Goal: Task Accomplishment & Management: Use online tool/utility

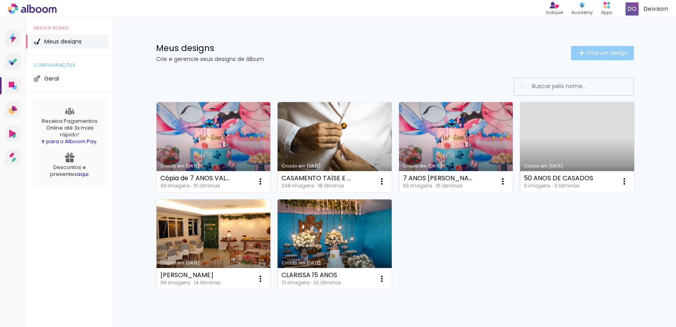
click at [589, 51] on span "Criar um design" at bounding box center [607, 52] width 41 height 5
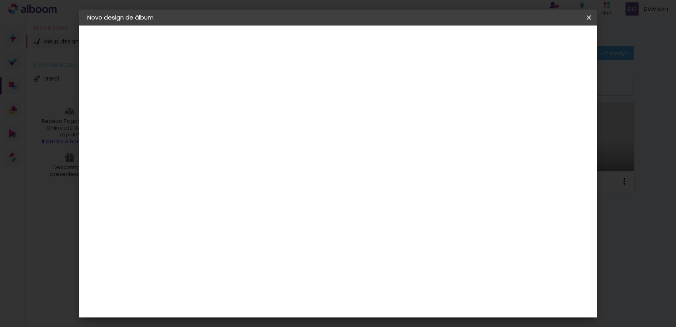
click at [217, 108] on input at bounding box center [217, 107] width 0 height 12
click at [217, 108] on input "~VALENTIM" at bounding box center [217, 107] width 0 height 12
click at [217, 106] on input "~VALENTIM" at bounding box center [217, 107] width 0 height 12
type input "VALENTIM"
type paper-input "VALENTIM"
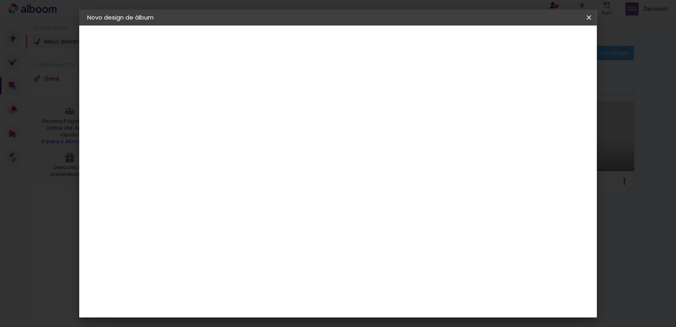
click at [128, 78] on div "2. Especificações" at bounding box center [130, 82] width 87 height 10
click at [107, 141] on div "3. Revisão" at bounding box center [130, 139] width 87 height 10
click at [0, 0] on slot "Avançar" at bounding box center [0, 0] width 0 height 0
click at [264, 180] on div "DreambooksPro" at bounding box center [238, 183] width 52 height 6
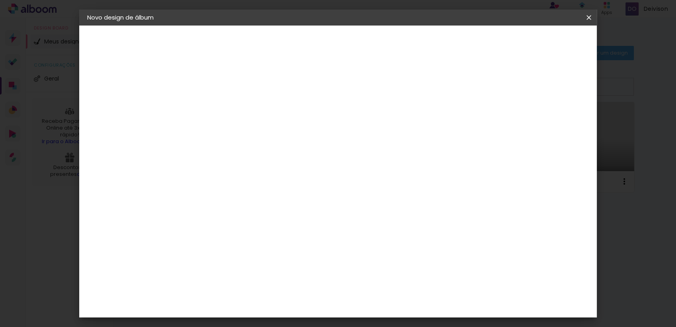
click at [366, 46] on paper-button "Avançar" at bounding box center [346, 42] width 39 height 14
click at [249, 133] on input "text" at bounding box center [232, 139] width 31 height 12
click at [0, 0] on slot "Álbum" at bounding box center [0, 0] width 0 height 0
type input "Álbum"
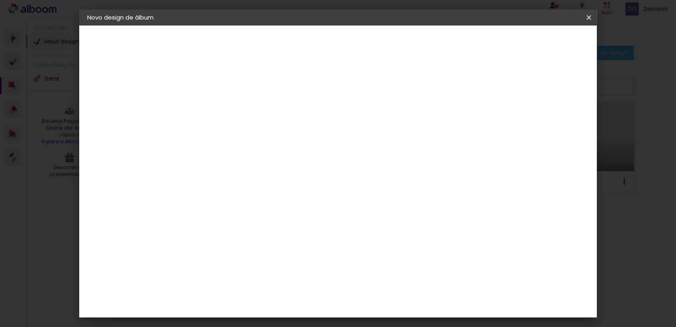
click at [271, 305] on span "20 × 20" at bounding box center [252, 313] width 37 height 16
click at [0, 0] on slot "Avançar" at bounding box center [0, 0] width 0 height 0
drag, startPoint x: 208, startPoint y: 84, endPoint x: 180, endPoint y: 88, distance: 28.2
click at [180, 25] on quentale-album-spec "Iniciar design Iniciar design" at bounding box center [338, 25] width 518 height 0
type input "1"
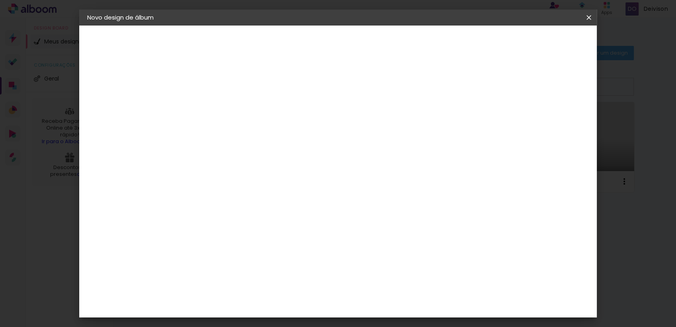
type paper-input "1"
click at [539, 41] on span "Iniciar design" at bounding box center [520, 42] width 36 height 6
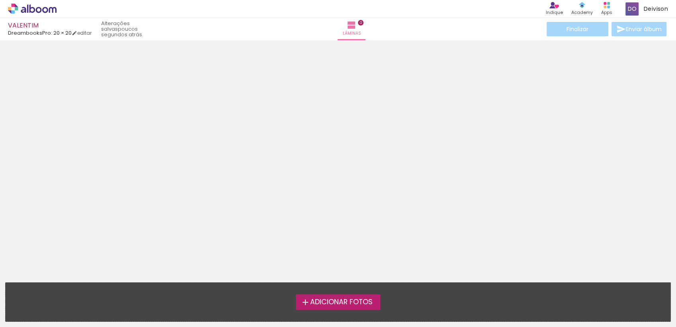
click at [333, 299] on span "Adicionar Fotos" at bounding box center [341, 301] width 63 height 7
click at [0, 0] on input "file" at bounding box center [0, 0] width 0 height 0
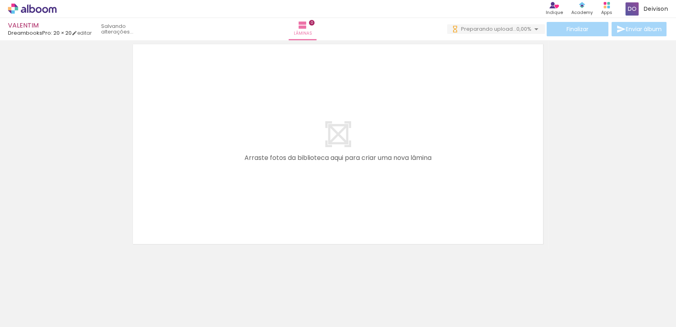
click at [89, 306] on div at bounding box center [79, 300] width 39 height 26
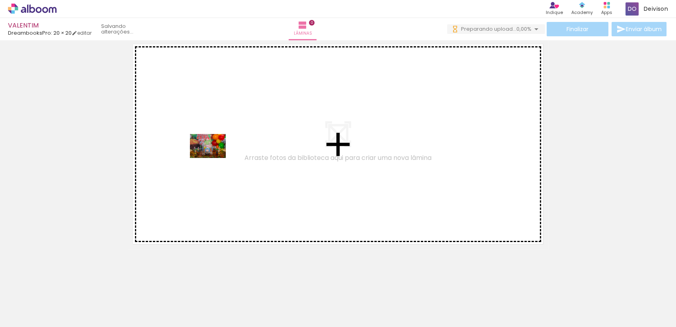
drag, startPoint x: 97, startPoint y: 303, endPoint x: 214, endPoint y: 158, distance: 186.4
click at [214, 158] on quentale-workspace at bounding box center [338, 163] width 676 height 327
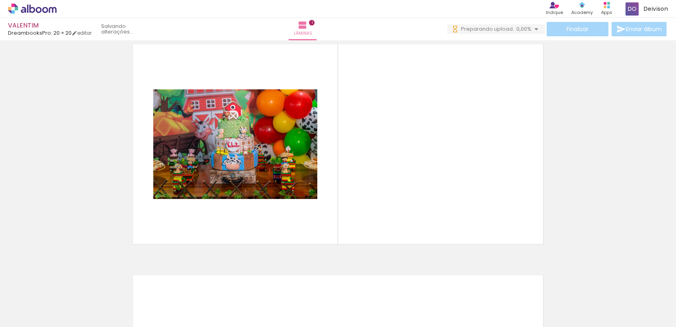
scroll to position [10, 0]
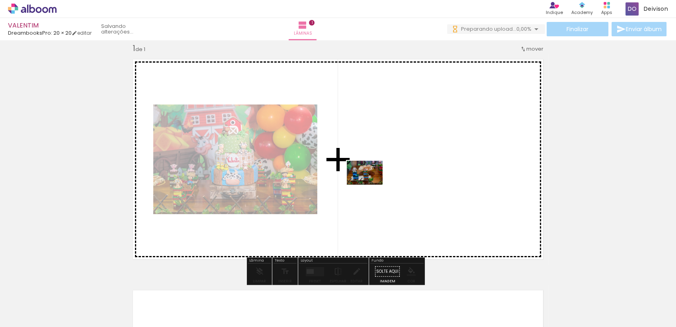
drag, startPoint x: 130, startPoint y: 303, endPoint x: 371, endPoint y: 184, distance: 268.6
click at [371, 184] on quentale-workspace at bounding box center [338, 163] width 676 height 327
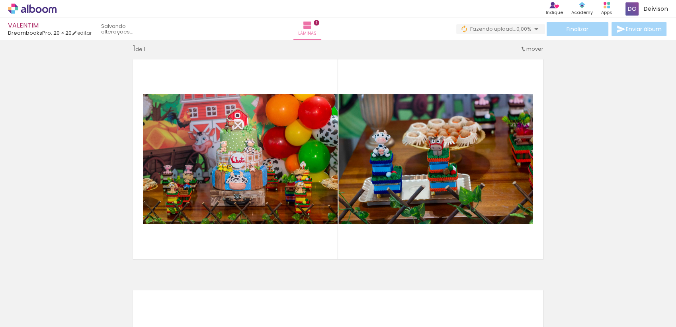
scroll to position [0, 0]
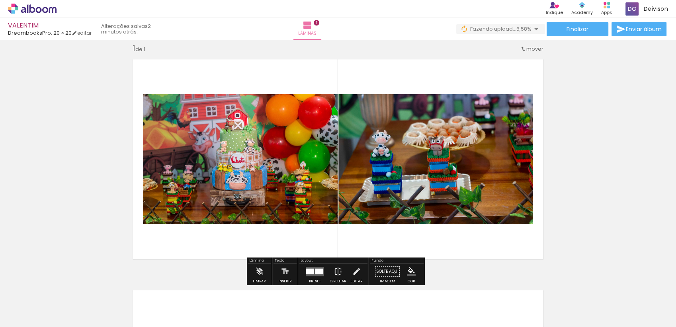
click at [591, 161] on div "Inserir lâmina 1 de 1" at bounding box center [338, 264] width 676 height 462
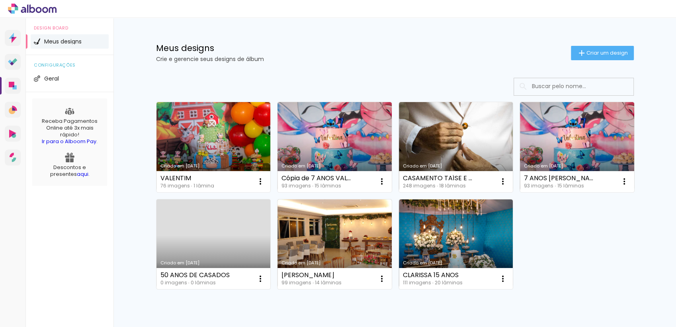
click at [603, 55] on span "Criar um design" at bounding box center [607, 52] width 41 height 5
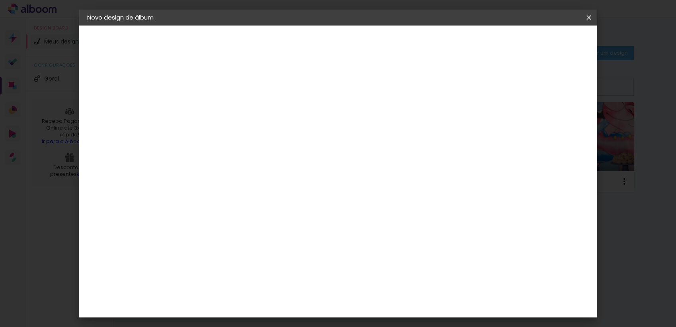
click at [217, 104] on input at bounding box center [217, 107] width 0 height 12
click at [217, 109] on input at bounding box center [217, 107] width 0 height 12
type input "VALENTIM 2"
type paper-input "VALENTIM 2"
click at [0, 0] on slot "Avançar" at bounding box center [0, 0] width 0 height 0
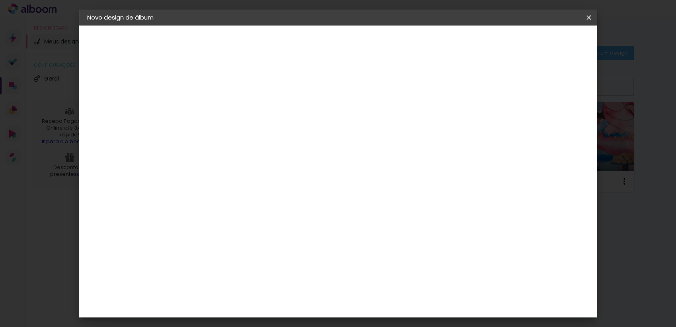
scroll to position [525, 0]
click at [261, 213] on div "DreambooksPro" at bounding box center [238, 216] width 52 height 6
drag, startPoint x: 570, startPoint y: 37, endPoint x: 568, endPoint y: 52, distance: 15.4
click at [366, 37] on paper-button "Avançar" at bounding box center [346, 42] width 39 height 14
click at [249, 133] on input "text" at bounding box center [232, 139] width 31 height 12
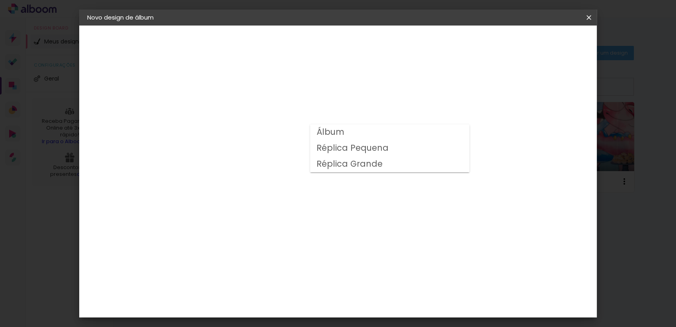
click at [0, 0] on slot "Álbum" at bounding box center [0, 0] width 0 height 0
type input "Álbum"
click at [301, 272] on span "20 × 20 cm" at bounding box center [285, 280] width 29 height 16
click at [0, 0] on slot "Avançar" at bounding box center [0, 0] width 0 height 0
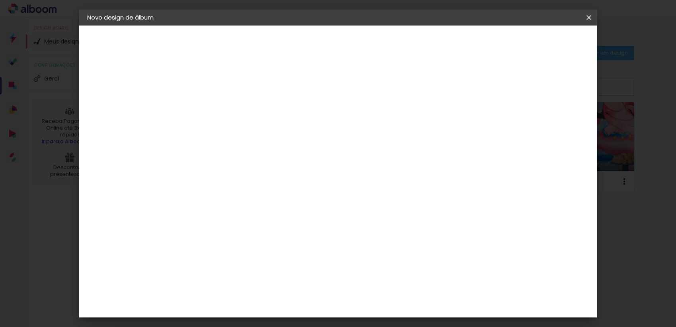
scroll to position [17, 0]
drag, startPoint x: 206, startPoint y: 72, endPoint x: 177, endPoint y: 70, distance: 29.5
click at [181, 25] on quentale-album-spec "Iniciar design Iniciar design" at bounding box center [338, 25] width 518 height 0
type input "1"
type paper-input "1"
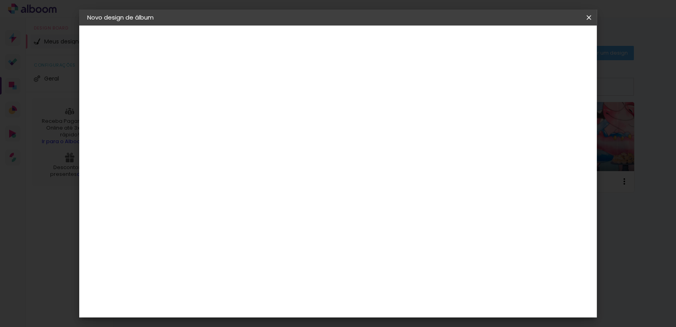
click at [408, 87] on div "20 cm Largura da página 20 cm Altura 40 cm Largura da lâmina (2 páginas) 5 mm S…" at bounding box center [371, 110] width 352 height 64
click at [539, 43] on span "Iniciar design" at bounding box center [520, 42] width 36 height 6
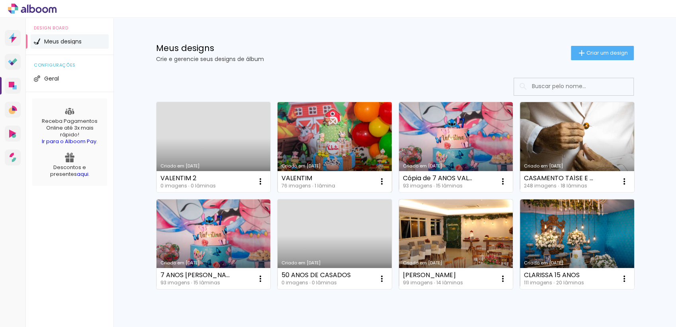
click at [335, 143] on link "Criado em [DATE]" at bounding box center [335, 147] width 114 height 90
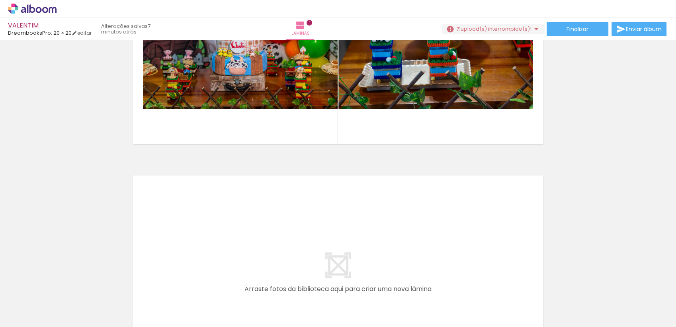
scroll to position [123, 0]
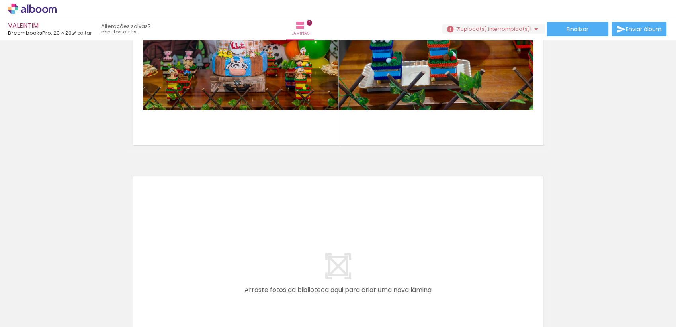
click at [26, 315] on span "Adicionar Fotos" at bounding box center [28, 315] width 24 height 9
click at [0, 0] on input "file" at bounding box center [0, 0] width 0 height 0
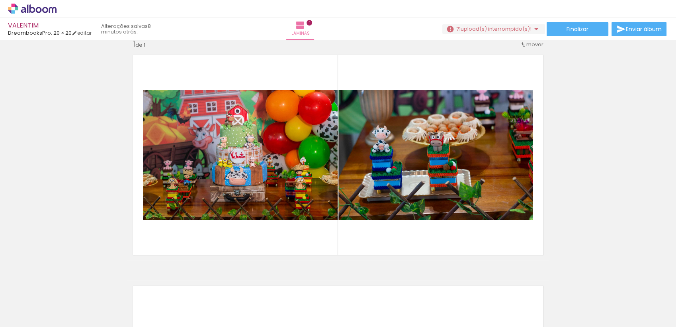
scroll to position [0, 2826]
click at [642, 301] on div at bounding box center [643, 300] width 39 height 26
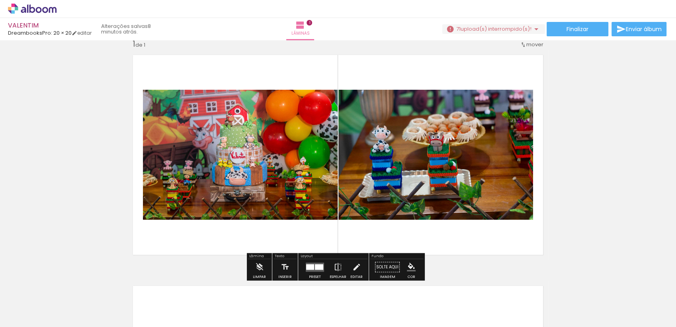
click at [646, 300] on div at bounding box center [643, 300] width 39 height 26
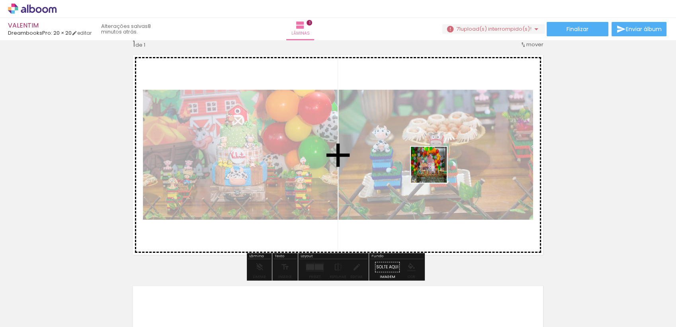
drag, startPoint x: 645, startPoint y: 300, endPoint x: 526, endPoint y: 164, distance: 180.9
click at [408, 162] on quentale-workspace at bounding box center [338, 163] width 676 height 327
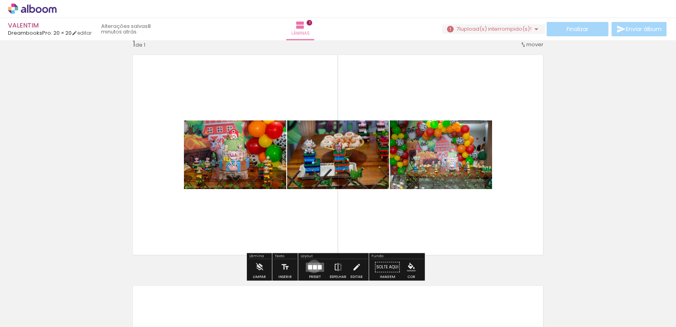
click at [313, 266] on div at bounding box center [315, 266] width 4 height 4
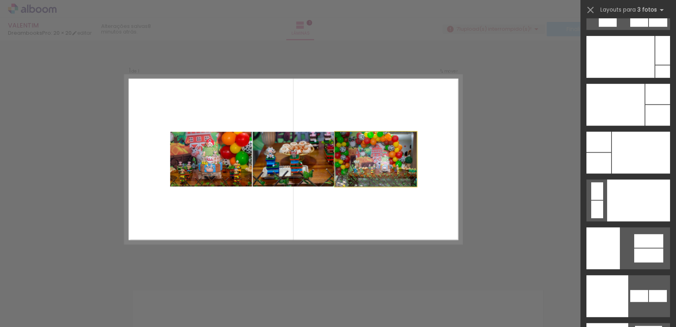
scroll to position [0, 0]
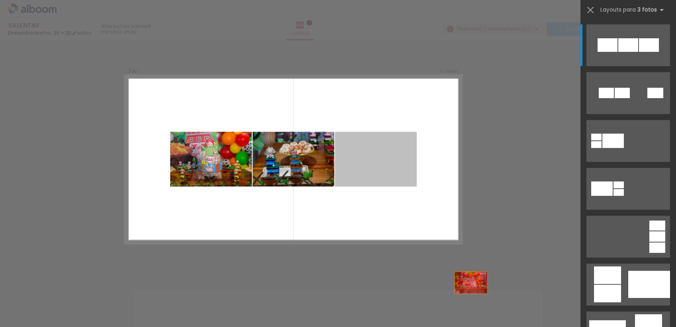
drag, startPoint x: 364, startPoint y: 149, endPoint x: 492, endPoint y: 313, distance: 207.7
drag, startPoint x: 185, startPoint y: 193, endPoint x: 227, endPoint y: 214, distance: 47.2
click at [227, 214] on quentale-layouter at bounding box center [293, 159] width 337 height 168
drag, startPoint x: 362, startPoint y: 171, endPoint x: 411, endPoint y: 311, distance: 147.9
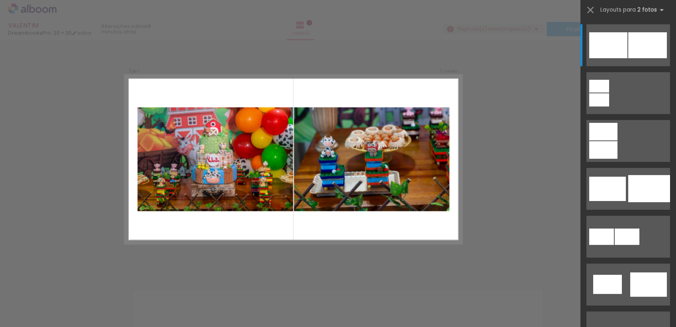
scroll to position [0, 243]
click at [521, 118] on div "Confirmar Cancelar" at bounding box center [338, 271] width 676 height 480
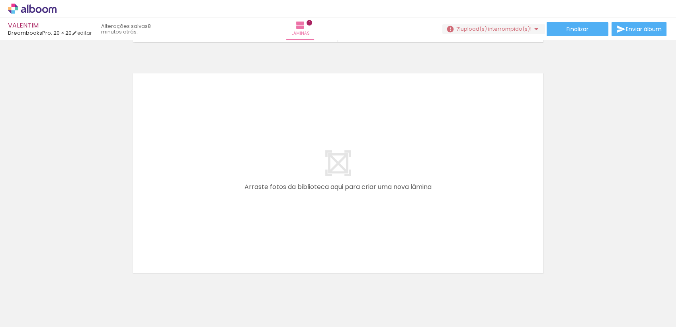
scroll to position [0, 38]
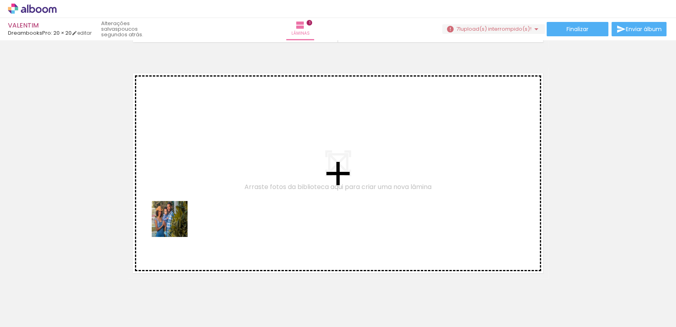
drag, startPoint x: 131, startPoint y: 304, endPoint x: 204, endPoint y: 174, distance: 149.3
click at [204, 174] on quentale-workspace at bounding box center [338, 163] width 676 height 327
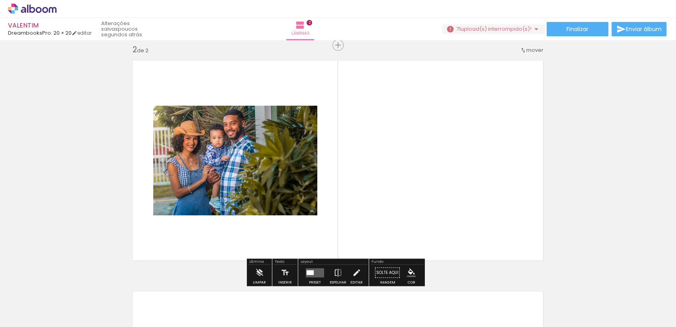
scroll to position [241, 0]
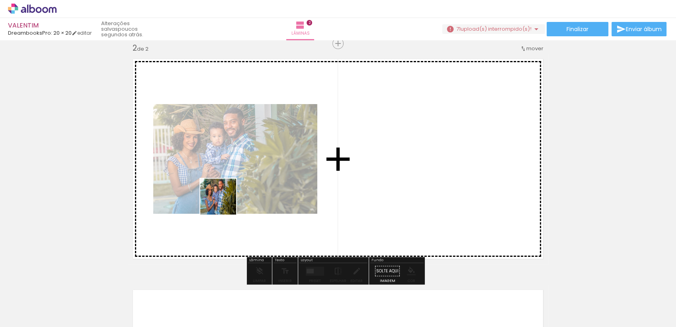
drag, startPoint x: 180, startPoint y: 301, endPoint x: 224, endPoint y: 202, distance: 107.9
click at [224, 202] on quentale-workspace at bounding box center [338, 163] width 676 height 327
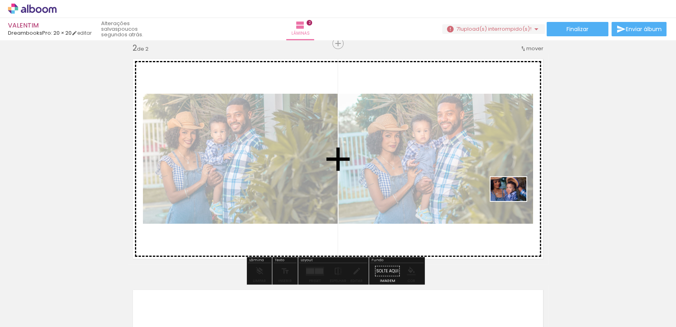
drag, startPoint x: 407, startPoint y: 308, endPoint x: 515, endPoint y: 200, distance: 153.2
click at [515, 200] on quentale-workspace at bounding box center [338, 163] width 676 height 327
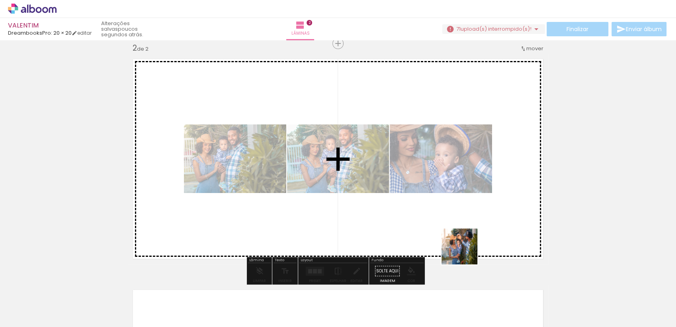
drag, startPoint x: 445, startPoint y: 304, endPoint x: 476, endPoint y: 226, distance: 83.4
click at [476, 226] on quentale-workspace at bounding box center [338, 163] width 676 height 327
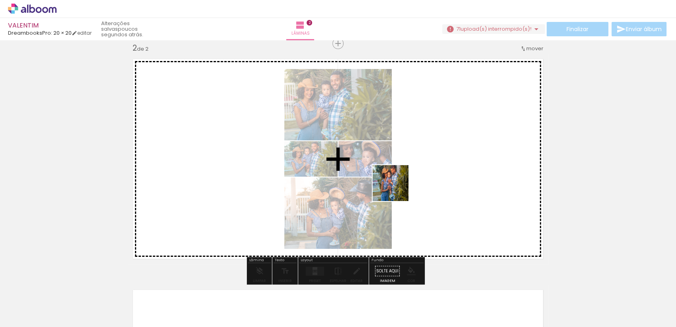
drag, startPoint x: 273, startPoint y: 305, endPoint x: 421, endPoint y: 170, distance: 199.6
click at [421, 170] on quentale-workspace at bounding box center [338, 163] width 676 height 327
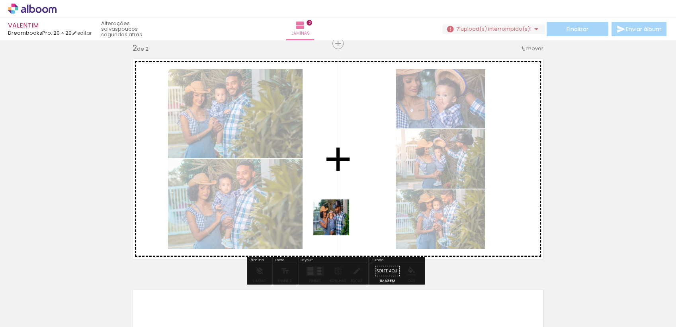
drag, startPoint x: 314, startPoint y: 308, endPoint x: 345, endPoint y: 262, distance: 55.9
click at [339, 213] on quentale-workspace at bounding box center [338, 163] width 676 height 327
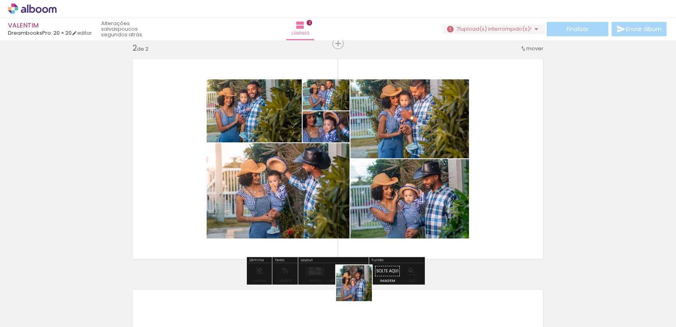
drag, startPoint x: 354, startPoint y: 305, endPoint x: 396, endPoint y: 210, distance: 103.8
click at [396, 209] on quentale-workspace at bounding box center [338, 163] width 676 height 327
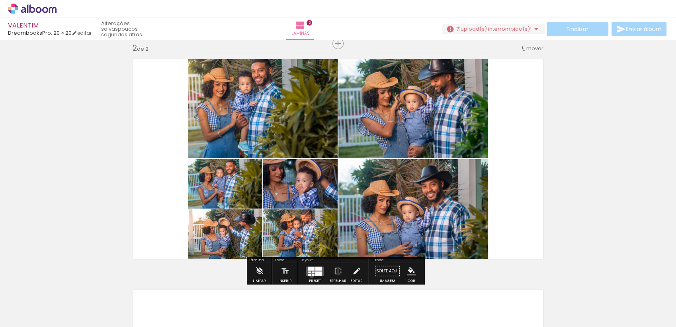
click at [312, 274] on div at bounding box center [313, 274] width 3 height 2
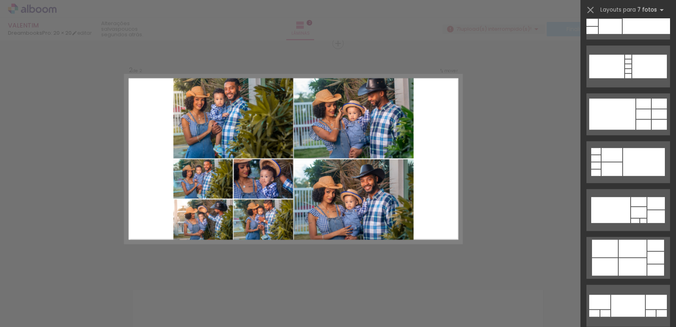
scroll to position [517, 0]
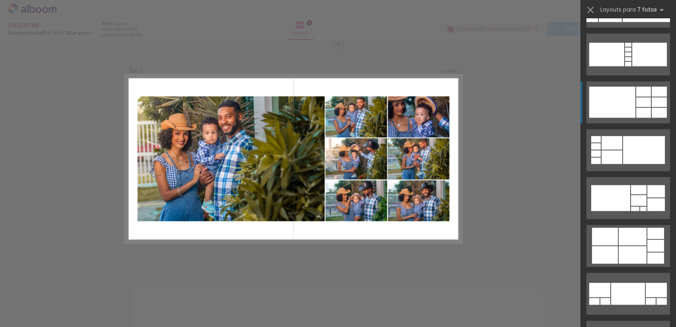
click at [656, 96] on div at bounding box center [659, 91] width 15 height 10
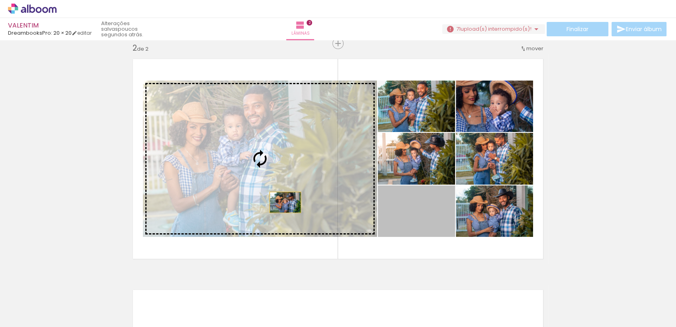
drag, startPoint x: 420, startPoint y: 231, endPoint x: 262, endPoint y: 198, distance: 161.5
click at [0, 0] on slot at bounding box center [0, 0] width 0 height 0
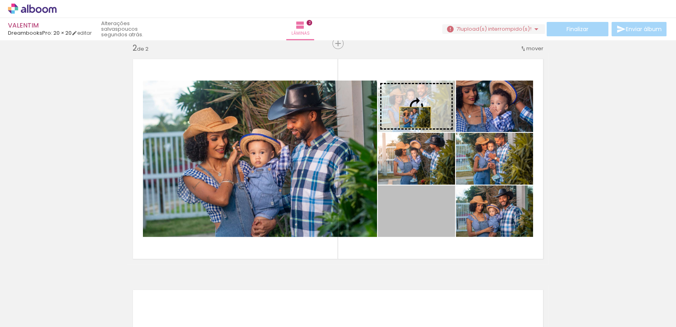
drag, startPoint x: 423, startPoint y: 228, endPoint x: 412, endPoint y: 117, distance: 111.7
click at [0, 0] on slot at bounding box center [0, 0] width 0 height 0
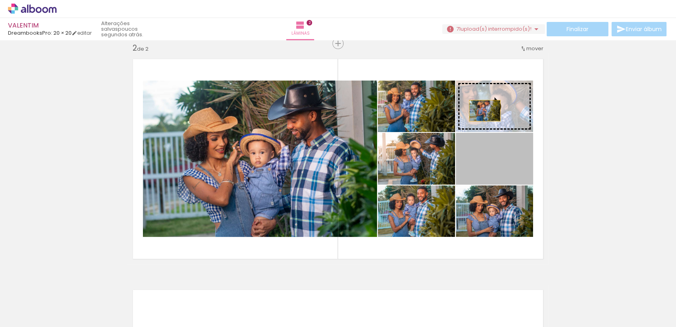
drag, startPoint x: 501, startPoint y: 157, endPoint x: 482, endPoint y: 110, distance: 50.7
click at [0, 0] on slot at bounding box center [0, 0] width 0 height 0
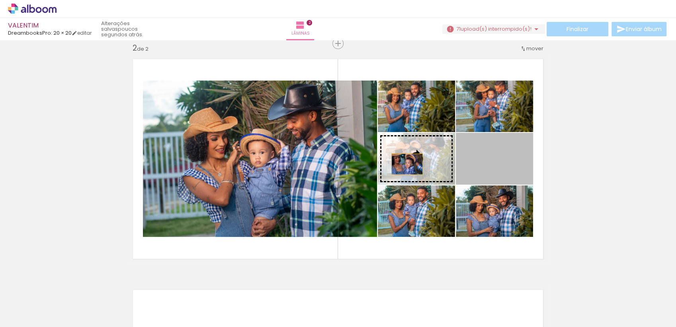
drag, startPoint x: 499, startPoint y: 168, endPoint x: 403, endPoint y: 164, distance: 95.7
click at [0, 0] on slot at bounding box center [0, 0] width 0 height 0
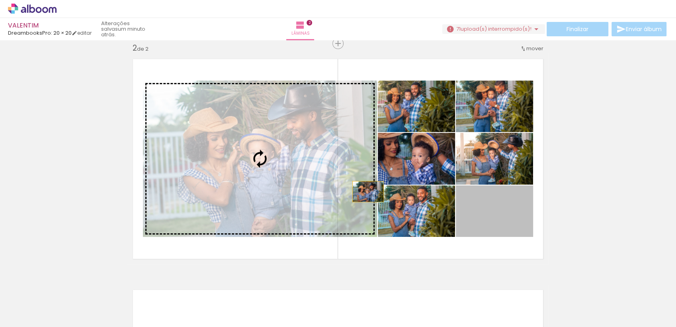
drag, startPoint x: 522, startPoint y: 222, endPoint x: 243, endPoint y: 190, distance: 280.2
click at [0, 0] on slot at bounding box center [0, 0] width 0 height 0
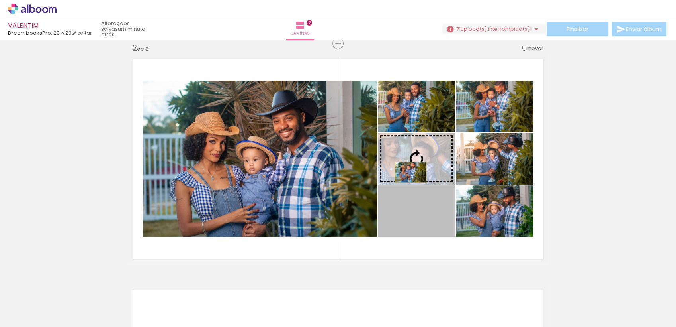
drag, startPoint x: 430, startPoint y: 232, endPoint x: 407, endPoint y: 172, distance: 64.5
click at [0, 0] on slot at bounding box center [0, 0] width 0 height 0
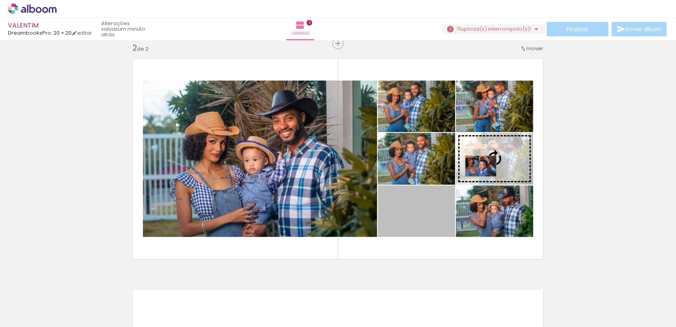
drag, startPoint x: 426, startPoint y: 225, endPoint x: 478, endPoint y: 166, distance: 78.2
click at [0, 0] on slot at bounding box center [0, 0] width 0 height 0
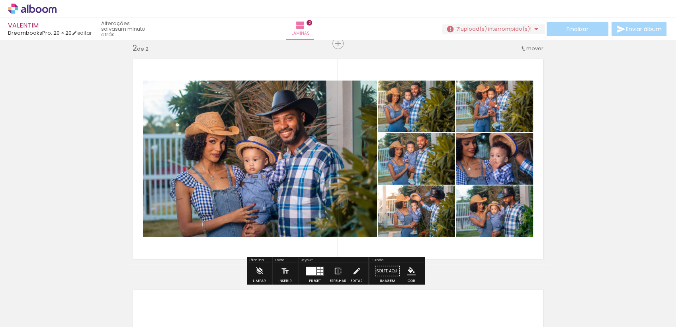
click at [315, 269] on quentale-layouter at bounding box center [315, 270] width 18 height 9
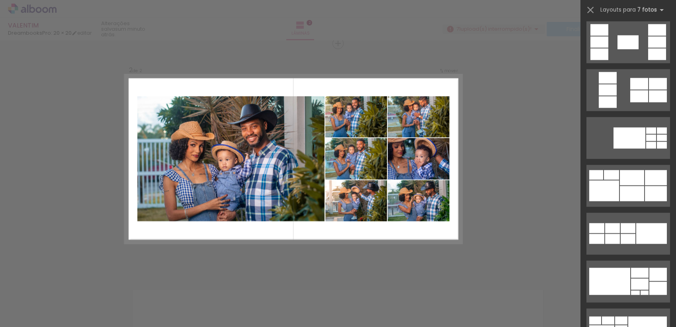
scroll to position [1498, 0]
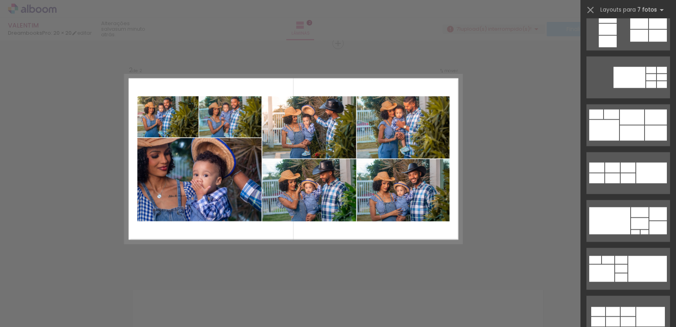
click at [498, 76] on div "Confirmar Cancelar" at bounding box center [338, 155] width 676 height 711
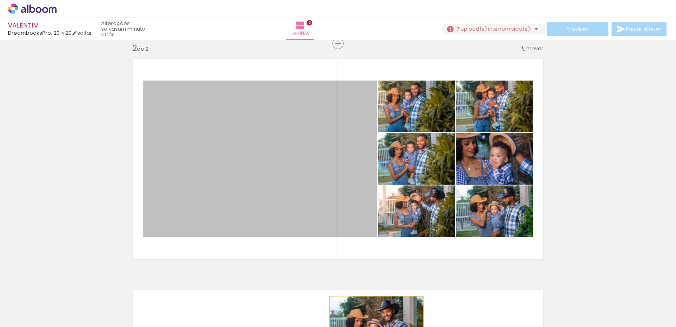
drag, startPoint x: 324, startPoint y: 153, endPoint x: 375, endPoint y: 326, distance: 180.6
click at [374, 326] on html "link( href="../../bower_components/polymer/polymer.html" rel="import" ) picture…" at bounding box center [338, 163] width 676 height 327
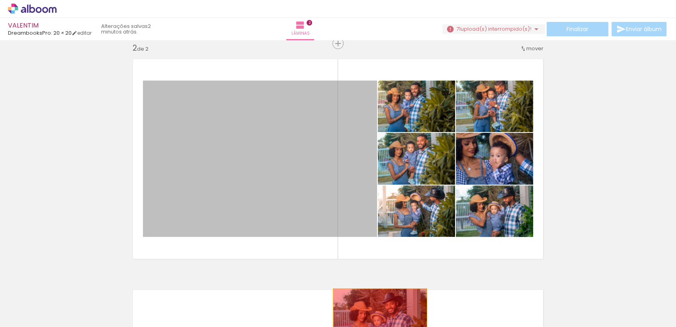
drag, startPoint x: 289, startPoint y: 156, endPoint x: 379, endPoint y: 320, distance: 186.6
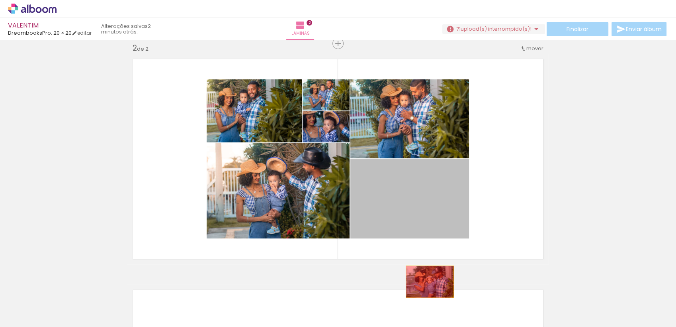
drag, startPoint x: 401, startPoint y: 204, endPoint x: 421, endPoint y: 313, distance: 110.5
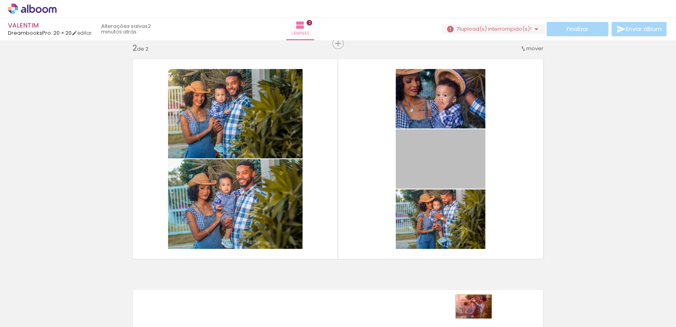
drag, startPoint x: 440, startPoint y: 195, endPoint x: 470, endPoint y: 306, distance: 115.3
click at [470, 306] on quentale-workspace at bounding box center [338, 163] width 676 height 327
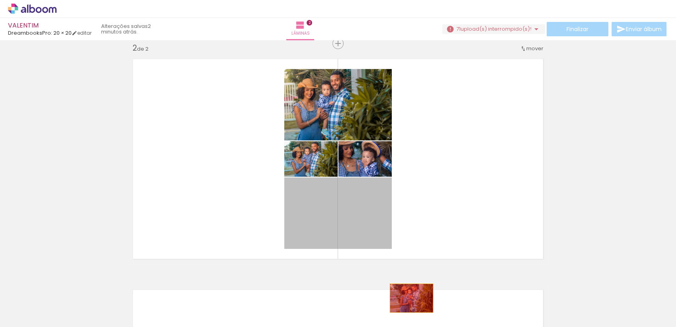
drag, startPoint x: 316, startPoint y: 217, endPoint x: 425, endPoint y: 307, distance: 141.4
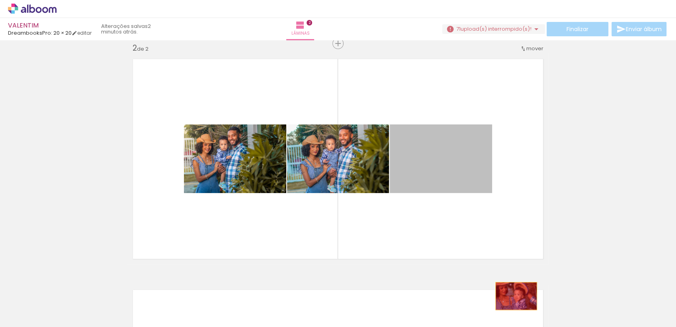
drag, startPoint x: 420, startPoint y: 175, endPoint x: 513, endPoint y: 296, distance: 151.9
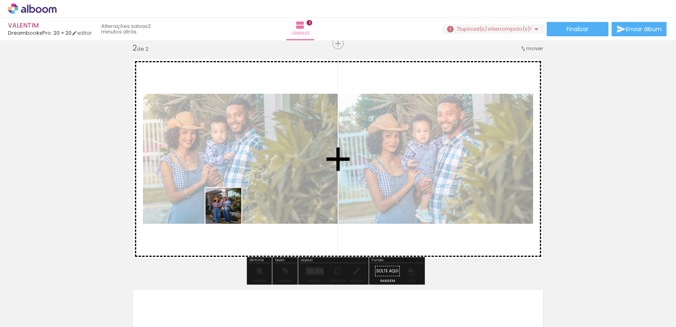
drag, startPoint x: 223, startPoint y: 309, endPoint x: 222, endPoint y: 198, distance: 111.5
click at [222, 198] on quentale-workspace at bounding box center [338, 163] width 676 height 327
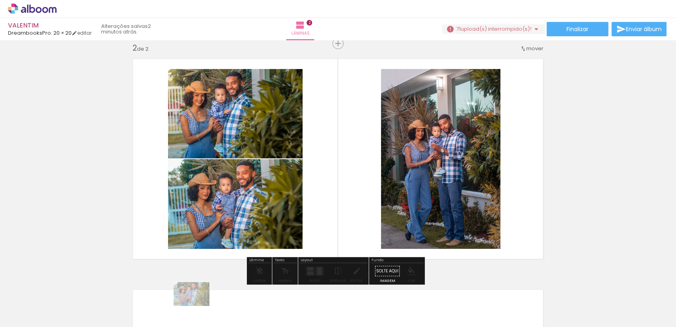
drag, startPoint x: 161, startPoint y: 317, endPoint x: 198, endPoint y: 305, distance: 38.0
click at [198, 305] on quentale-thumb at bounding box center [175, 300] width 45 height 46
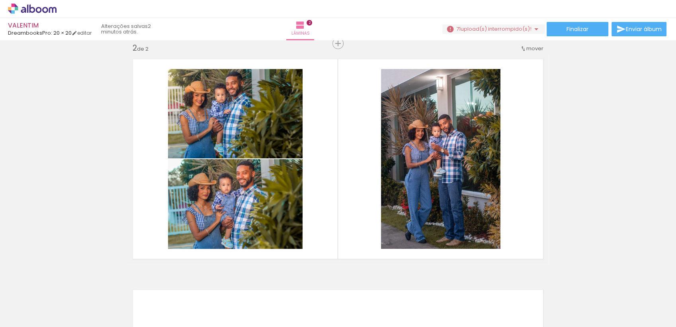
scroll to position [0, 145]
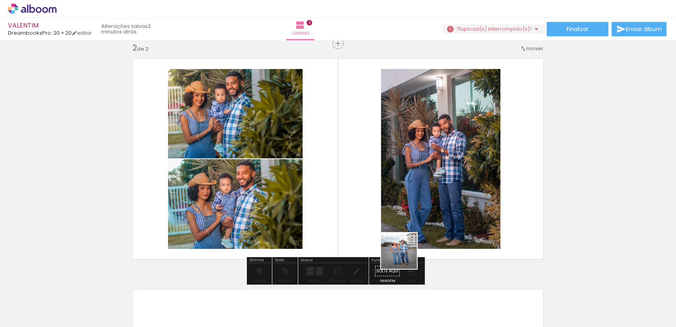
drag, startPoint x: 385, startPoint y: 312, endPoint x: 428, endPoint y: 200, distance: 119.7
click at [428, 200] on quentale-workspace at bounding box center [338, 163] width 676 height 327
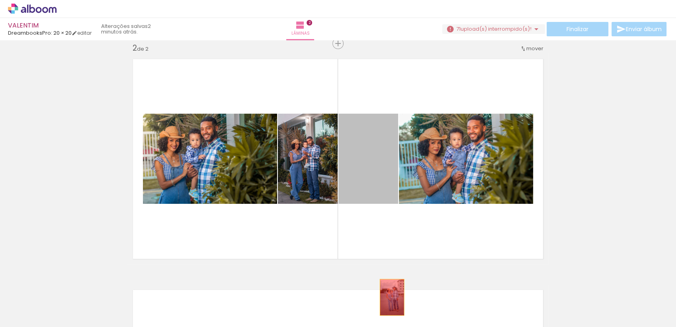
drag, startPoint x: 363, startPoint y: 160, endPoint x: 389, endPoint y: 297, distance: 139.0
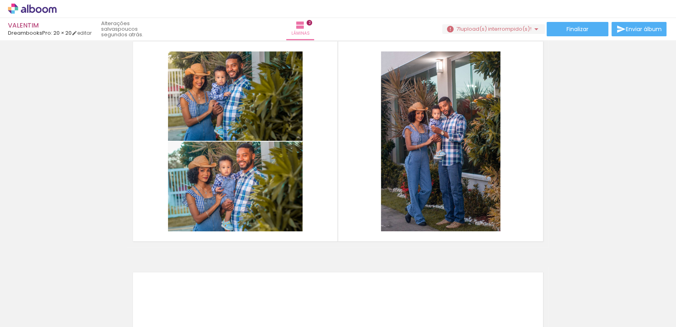
scroll to position [232, 0]
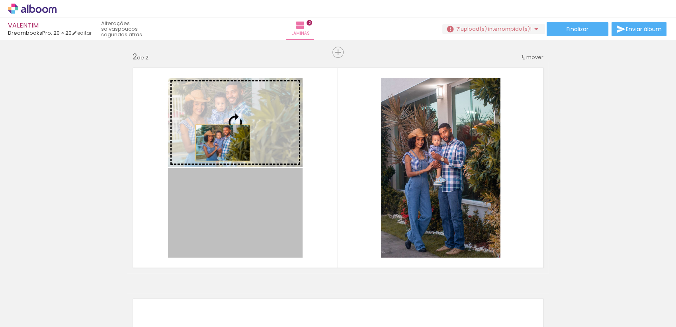
drag, startPoint x: 219, startPoint y: 233, endPoint x: 219, endPoint y: 140, distance: 93.6
click at [0, 0] on slot at bounding box center [0, 0] width 0 height 0
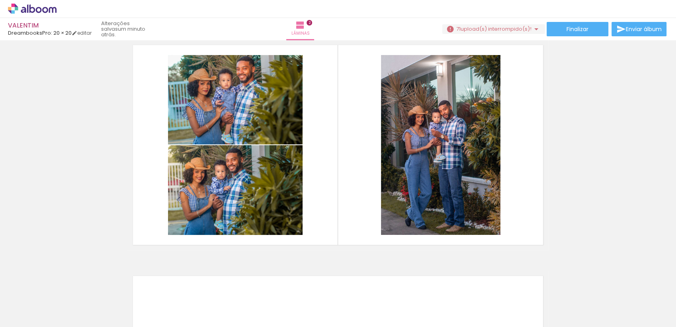
scroll to position [247, 0]
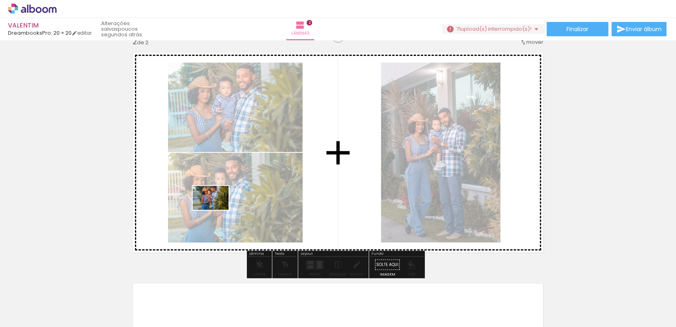
drag, startPoint x: 149, startPoint y: 309, endPoint x: 221, endPoint y: 205, distance: 126.8
click at [221, 205] on quentale-workspace at bounding box center [338, 163] width 676 height 327
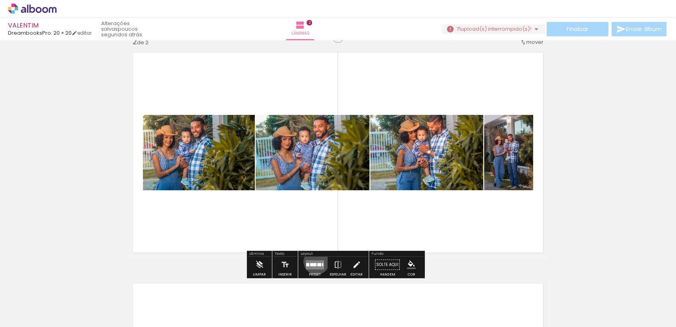
click at [315, 261] on quentale-layouter at bounding box center [315, 264] width 18 height 9
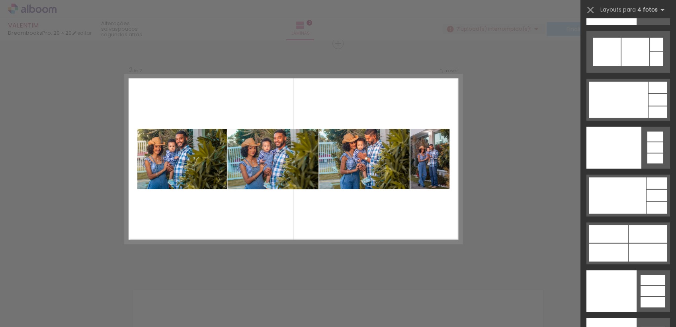
scroll to position [17508, 0]
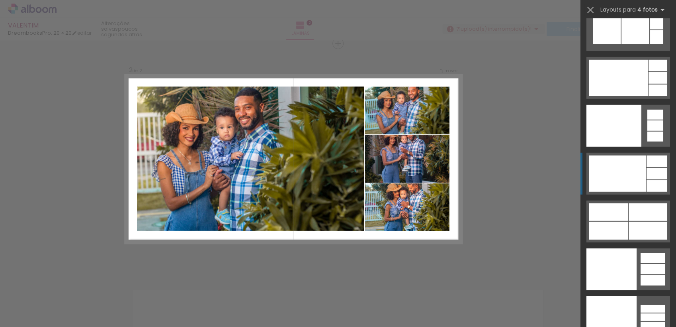
click at [640, 171] on div at bounding box center [617, 173] width 57 height 36
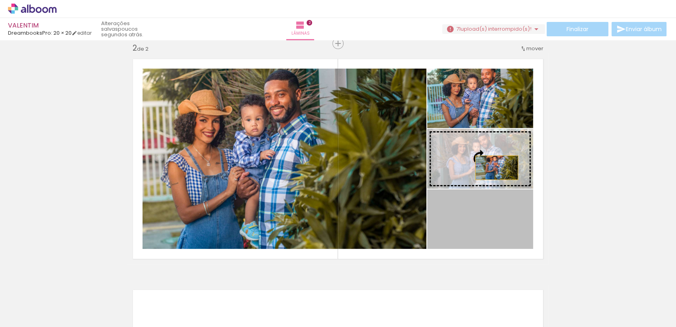
drag, startPoint x: 489, startPoint y: 233, endPoint x: 493, endPoint y: 166, distance: 67.1
click at [0, 0] on slot at bounding box center [0, 0] width 0 height 0
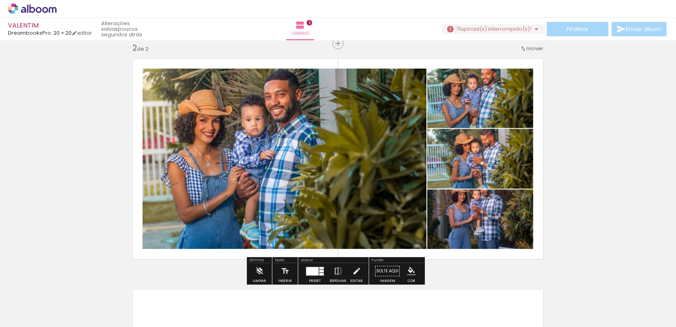
click at [558, 139] on div "Inserir lâmina 1 de 2 Inserir lâmina 2 de 2" at bounding box center [338, 148] width 676 height 692
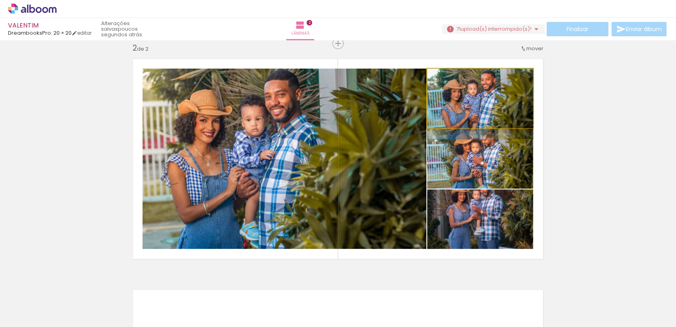
drag, startPoint x: 491, startPoint y: 102, endPoint x: 491, endPoint y: 110, distance: 8.8
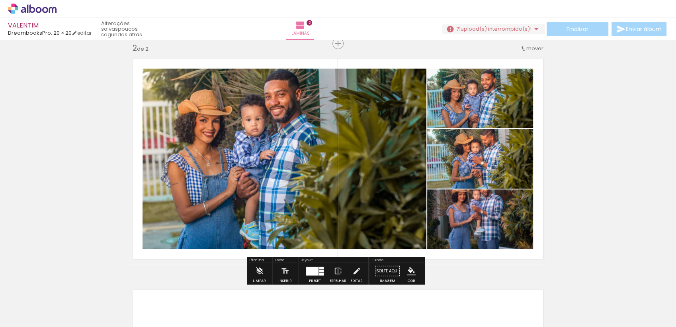
click at [562, 110] on div "Inserir lâmina 1 de 2 Inserir lâmina 2 de 2" at bounding box center [338, 148] width 676 height 692
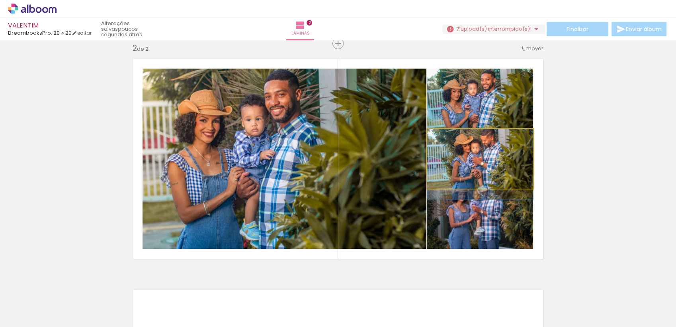
drag, startPoint x: 500, startPoint y: 161, endPoint x: 559, endPoint y: 149, distance: 60.2
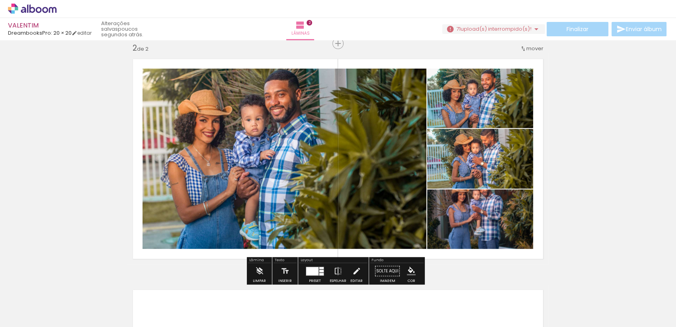
click at [566, 144] on div "Inserir lâmina 1 de 2 Inserir lâmina 2 de 2" at bounding box center [338, 148] width 676 height 692
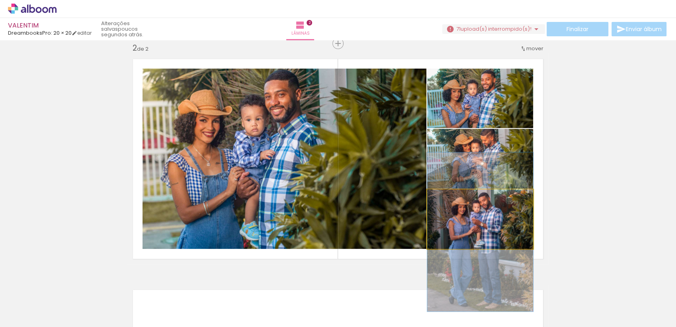
drag, startPoint x: 507, startPoint y: 218, endPoint x: 509, endPoint y: 231, distance: 13.0
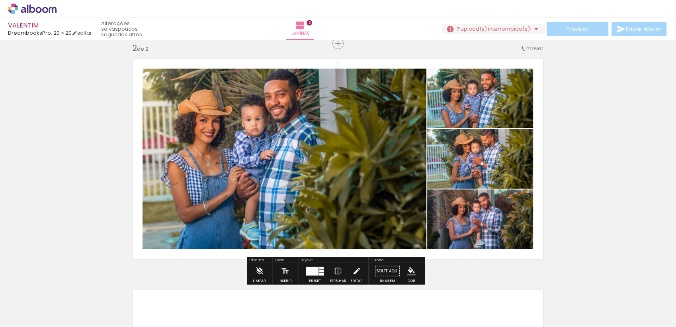
click at [593, 165] on div "Inserir lâmina 1 de 2 Inserir lâmina 2 de 2" at bounding box center [338, 148] width 676 height 692
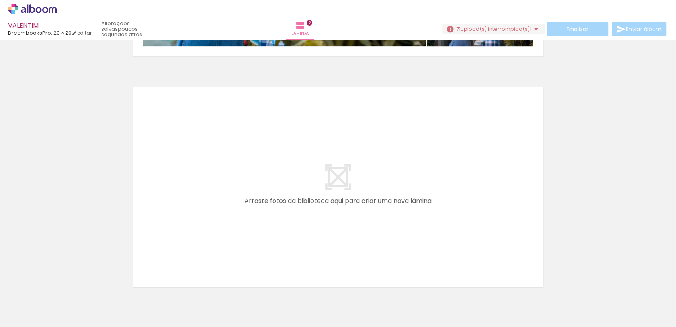
scroll to position [449, 0]
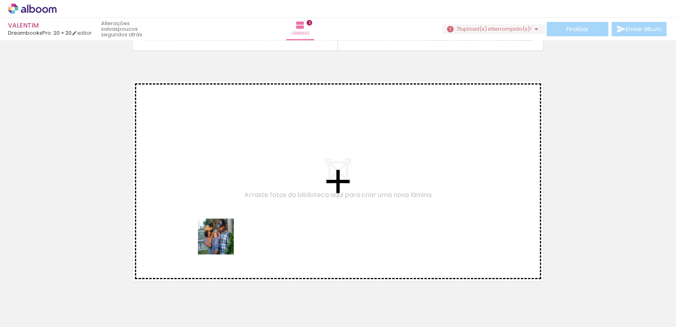
drag, startPoint x: 222, startPoint y: 242, endPoint x: 224, endPoint y: 202, distance: 39.9
click at [224, 202] on quentale-workspace at bounding box center [338, 163] width 676 height 327
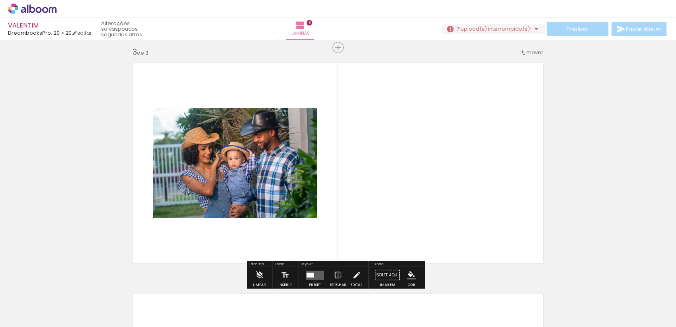
scroll to position [471, 0]
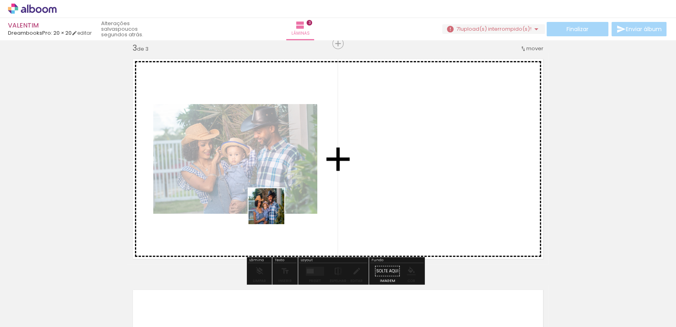
drag, startPoint x: 255, startPoint y: 306, endPoint x: 274, endPoint y: 228, distance: 80.9
click at [272, 209] on quentale-workspace at bounding box center [338, 163] width 676 height 327
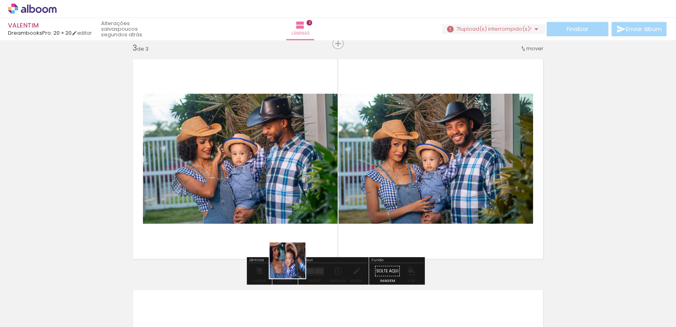
drag, startPoint x: 294, startPoint y: 266, endPoint x: 289, endPoint y: 231, distance: 35.4
click at [276, 195] on quentale-workspace at bounding box center [338, 163] width 676 height 327
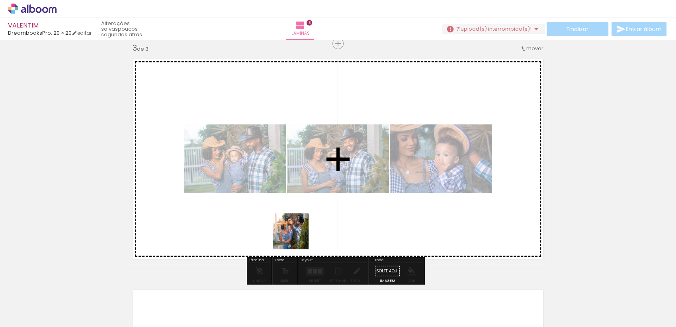
drag, startPoint x: 340, startPoint y: 304, endPoint x: 329, endPoint y: 255, distance: 49.8
click at [264, 200] on quentale-workspace at bounding box center [338, 163] width 676 height 327
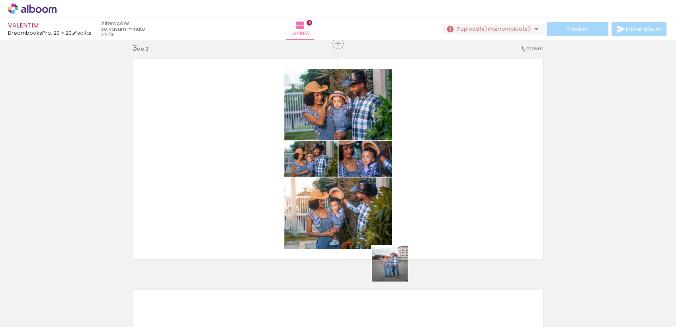
drag, startPoint x: 396, startPoint y: 269, endPoint x: 435, endPoint y: 195, distance: 84.1
click at [435, 195] on quentale-workspace at bounding box center [338, 163] width 676 height 327
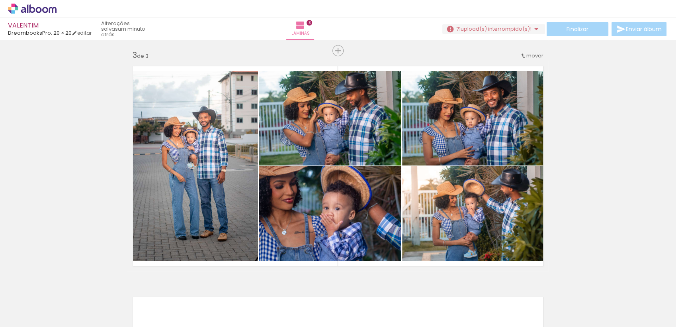
scroll to position [491, 0]
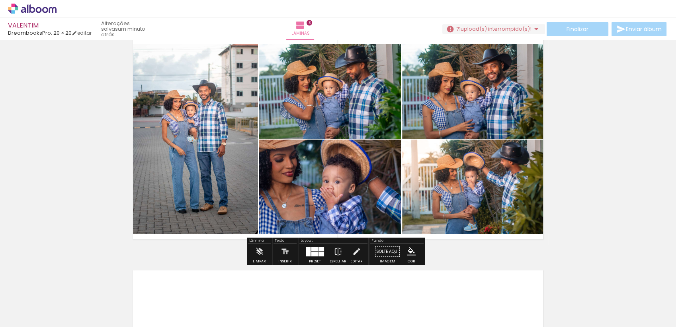
click at [312, 253] on div at bounding box center [314, 253] width 6 height 4
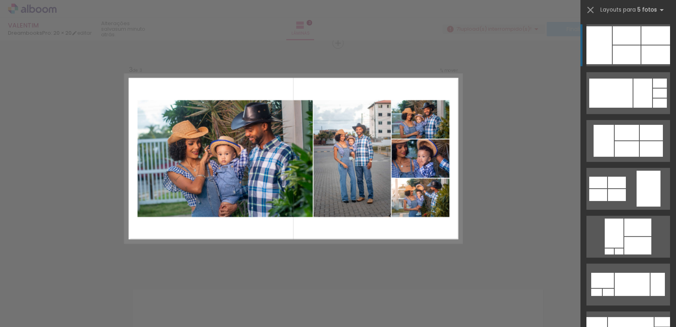
scroll to position [471, 0]
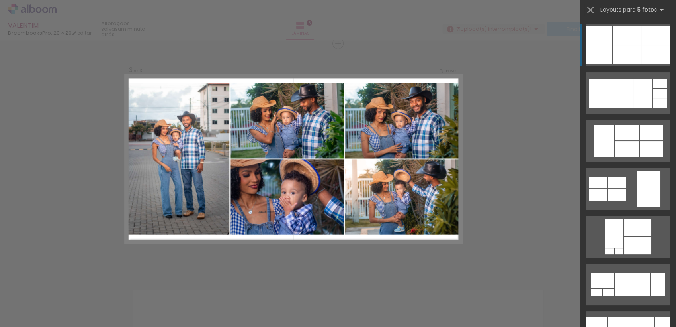
click at [642, 40] on div at bounding box center [656, 35] width 29 height 18
drag, startPoint x: 313, startPoint y: 211, endPoint x: 675, endPoint y: 20, distance: 410.0
click at [0, 0] on slot at bounding box center [0, 0] width 0 height 0
click at [521, 126] on div "Confirmar Cancelar" at bounding box center [338, 40] width 676 height 942
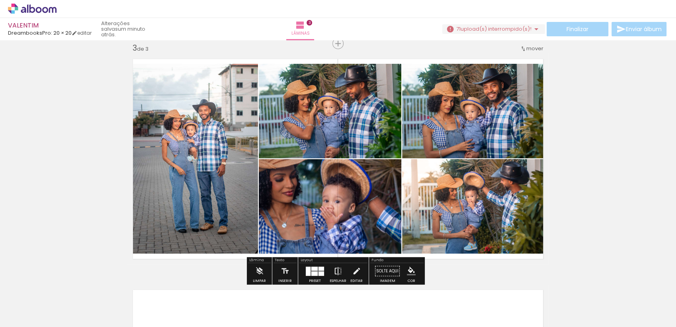
click at [334, 272] on iron-icon at bounding box center [338, 271] width 9 height 16
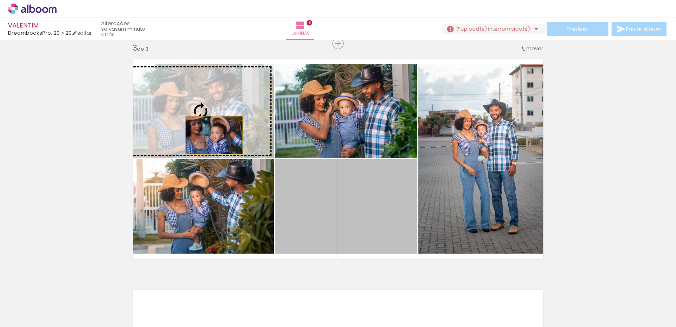
drag, startPoint x: 332, startPoint y: 213, endPoint x: 211, endPoint y: 135, distance: 144.1
click at [0, 0] on slot at bounding box center [0, 0] width 0 height 0
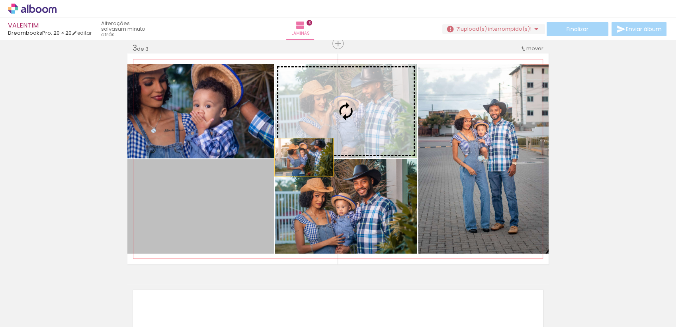
drag, startPoint x: 208, startPoint y: 229, endPoint x: 326, endPoint y: 139, distance: 149.2
click at [0, 0] on slot at bounding box center [0, 0] width 0 height 0
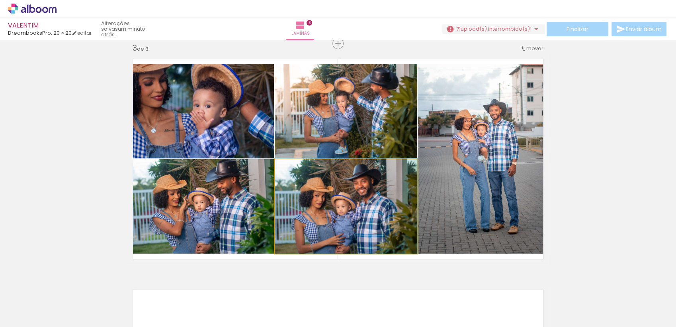
drag, startPoint x: 373, startPoint y: 224, endPoint x: 202, endPoint y: 203, distance: 171.7
click at [0, 0] on slot at bounding box center [0, 0] width 0 height 0
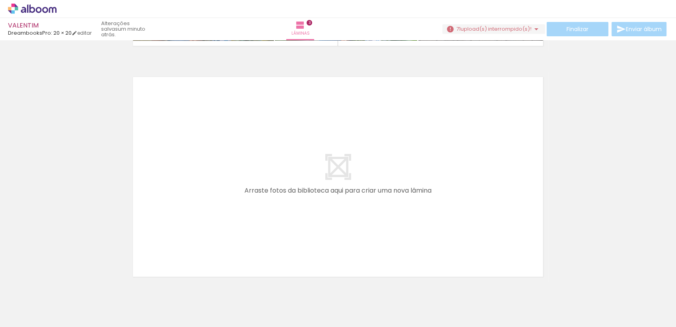
scroll to position [0, 370]
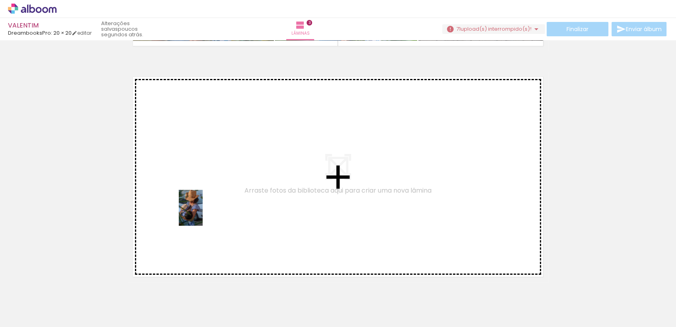
drag, startPoint x: 201, startPoint y: 310, endPoint x: 202, endPoint y: 175, distance: 134.6
click at [202, 175] on quentale-workspace at bounding box center [338, 163] width 676 height 327
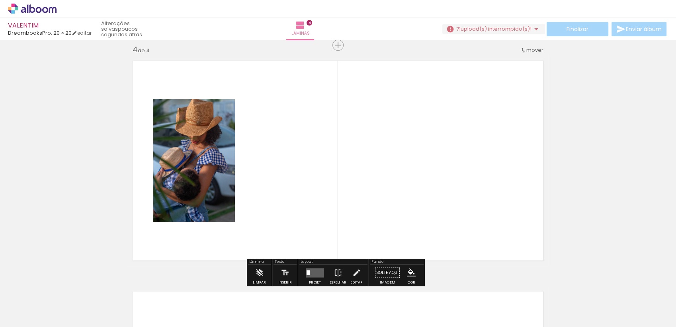
scroll to position [702, 0]
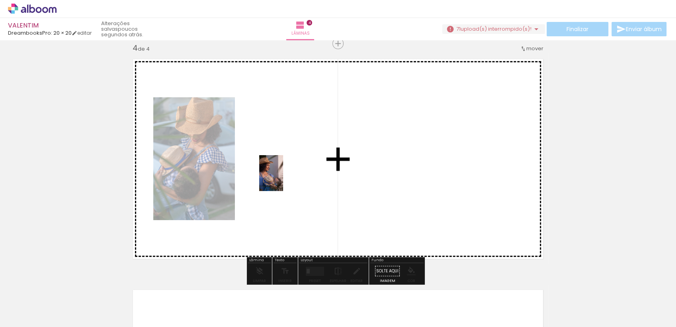
drag, startPoint x: 251, startPoint y: 309, endPoint x: 283, endPoint y: 179, distance: 134.3
click at [283, 179] on quentale-workspace at bounding box center [338, 163] width 676 height 327
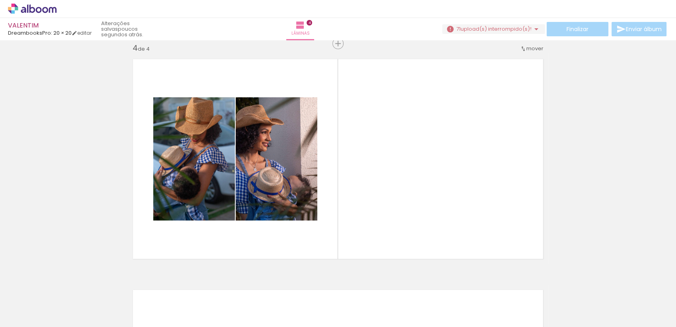
scroll to position [0, 801]
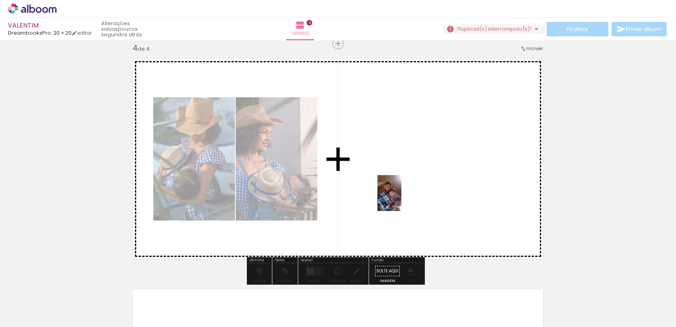
drag, startPoint x: 217, startPoint y: 305, endPoint x: 401, endPoint y: 199, distance: 213.2
click at [401, 199] on quentale-workspace at bounding box center [338, 163] width 676 height 327
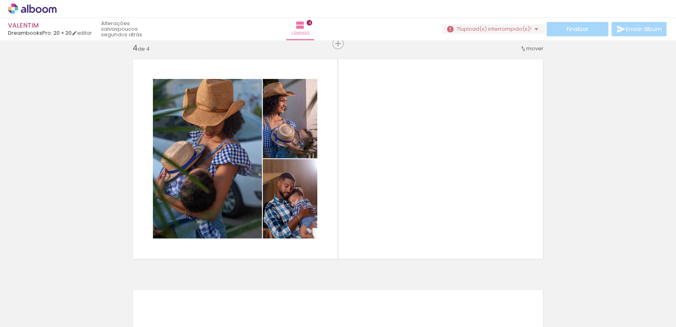
scroll to position [0, 1408]
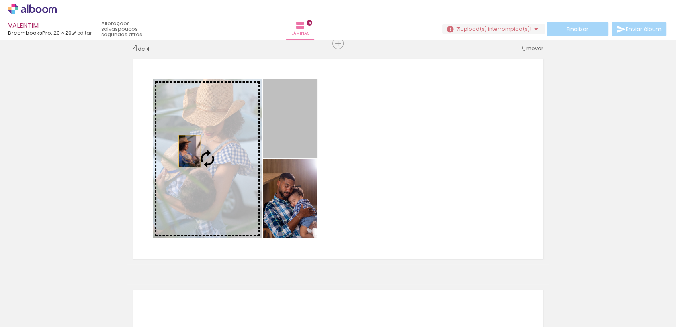
drag, startPoint x: 290, startPoint y: 122, endPoint x: 186, endPoint y: 151, distance: 107.1
click at [0, 0] on slot at bounding box center [0, 0] width 0 height 0
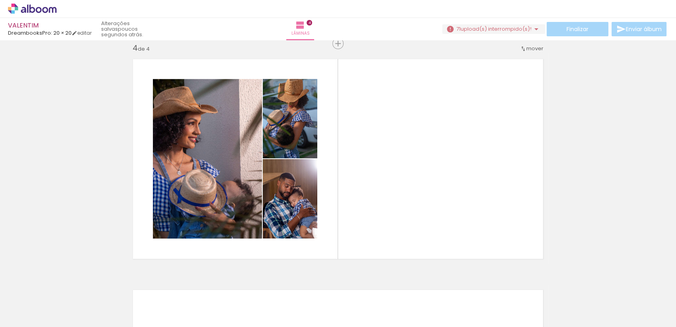
scroll to position [0, 852]
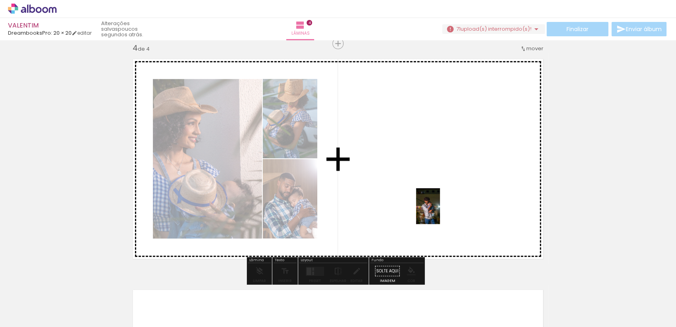
drag, startPoint x: 474, startPoint y: 304, endPoint x: 440, endPoint y: 212, distance: 97.5
click at [440, 212] on quentale-workspace at bounding box center [338, 163] width 676 height 327
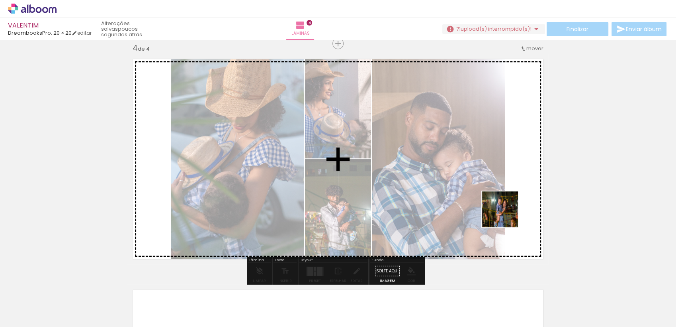
drag, startPoint x: 529, startPoint y: 306, endPoint x: 500, endPoint y: 204, distance: 106.0
click at [500, 204] on quentale-workspace at bounding box center [338, 163] width 676 height 327
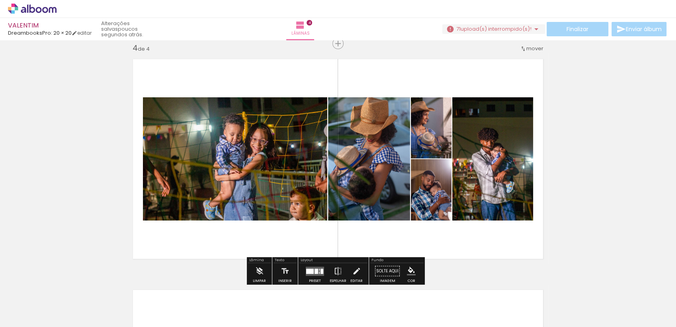
scroll to position [0, 852]
click at [285, 166] on quentale-photo at bounding box center [235, 158] width 184 height 123
click at [352, 271] on iron-icon at bounding box center [356, 271] width 9 height 16
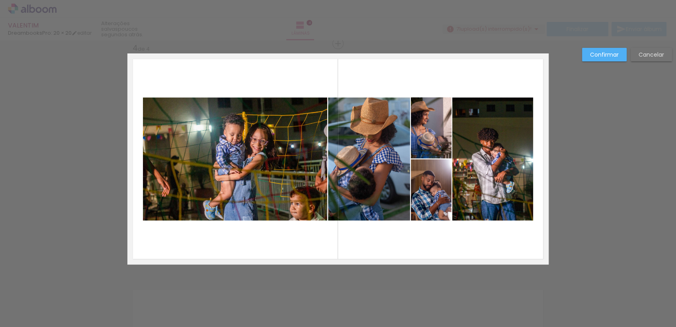
click at [293, 170] on quentale-photo at bounding box center [235, 158] width 184 height 123
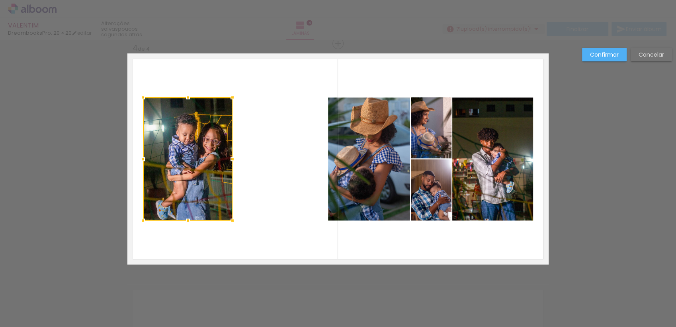
drag, startPoint x: 324, startPoint y: 158, endPoint x: 229, endPoint y: 157, distance: 94.4
click at [229, 157] on div at bounding box center [233, 159] width 16 height 16
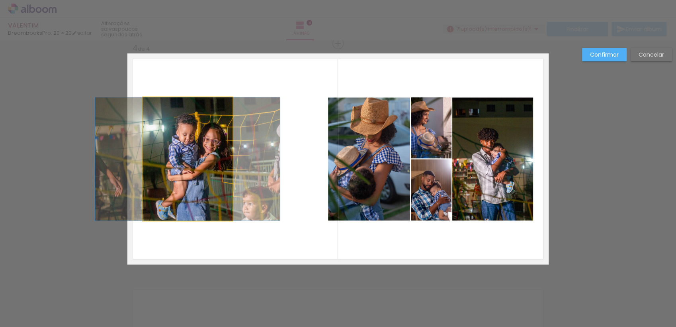
click at [143, 158] on quentale-photo at bounding box center [188, 158] width 90 height 123
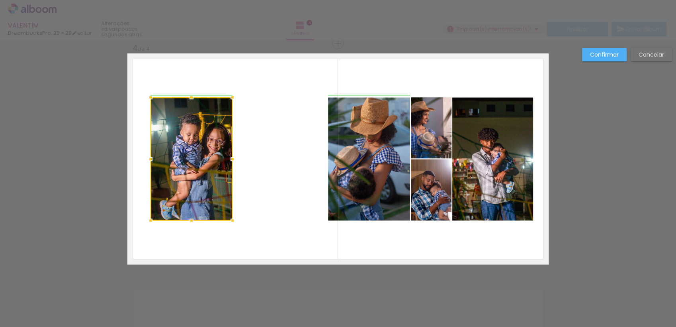
drag, startPoint x: 141, startPoint y: 155, endPoint x: 147, endPoint y: 155, distance: 6.4
click at [147, 155] on div at bounding box center [151, 159] width 16 height 16
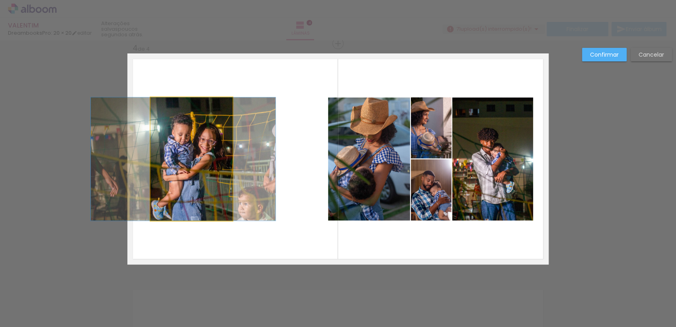
drag, startPoint x: 205, startPoint y: 157, endPoint x: 196, endPoint y: 157, distance: 8.4
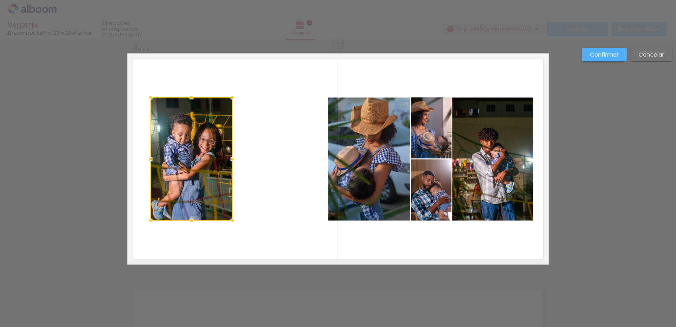
click at [0, 0] on slot "Confirmar" at bounding box center [0, 0] width 0 height 0
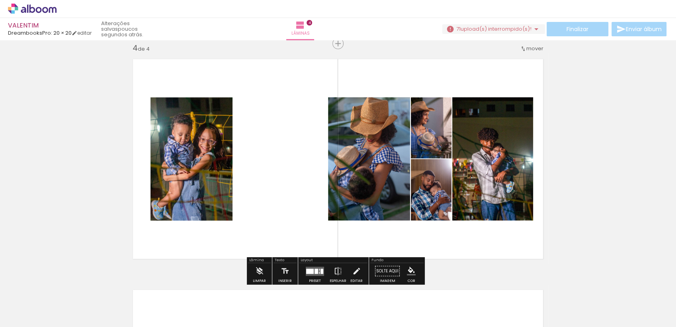
click at [309, 269] on div at bounding box center [310, 270] width 8 height 5
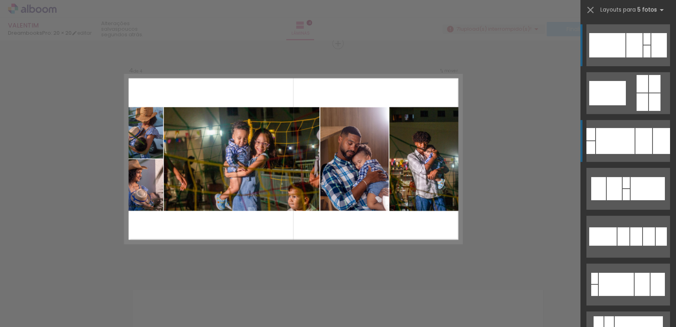
drag, startPoint x: 628, startPoint y: 139, endPoint x: 552, endPoint y: 129, distance: 76.3
click at [628, 140] on div at bounding box center [615, 141] width 39 height 26
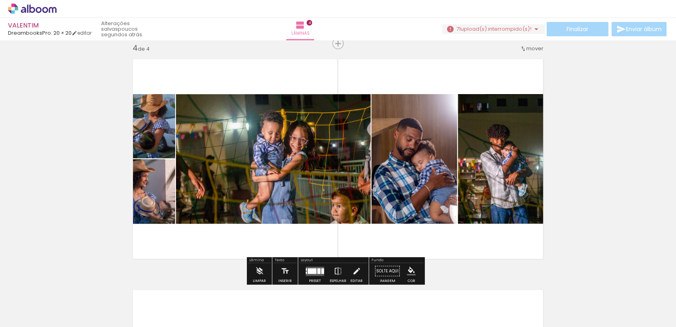
click at [317, 271] on div at bounding box center [318, 271] width 3 height 6
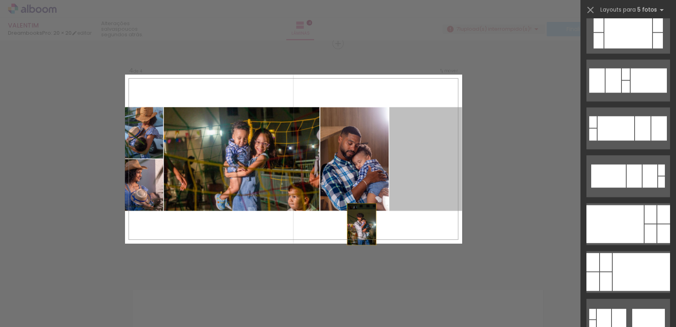
scroll to position [96, 0]
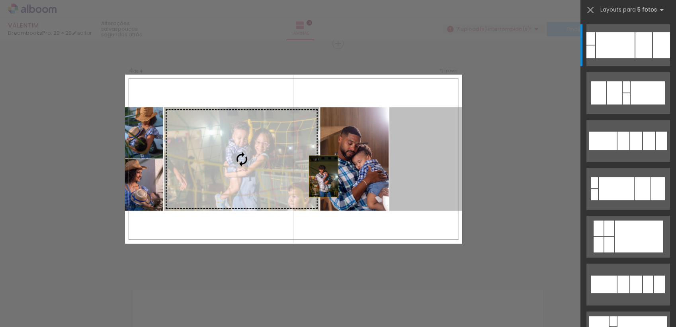
drag, startPoint x: 357, startPoint y: 174, endPoint x: 298, endPoint y: 174, distance: 58.9
click at [0, 0] on slot at bounding box center [0, 0] width 0 height 0
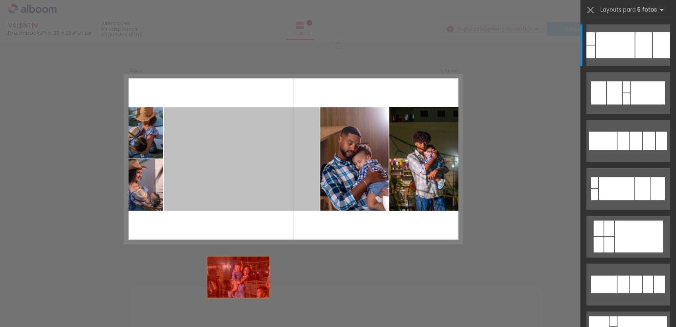
drag, startPoint x: 250, startPoint y: 174, endPoint x: 443, endPoint y: 156, distance: 193.6
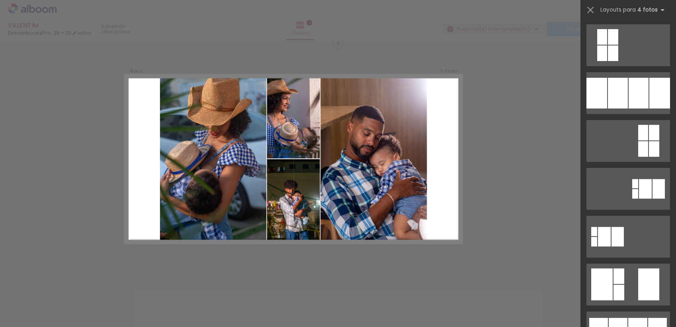
scroll to position [0, 0]
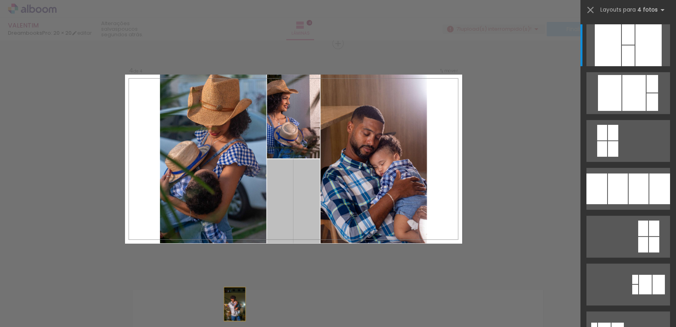
drag, startPoint x: 294, startPoint y: 202, endPoint x: 217, endPoint y: 329, distance: 148.8
click at [217, 326] on html "link( href="../../bower_components/polymer/polymer.html" rel="import" ) picture…" at bounding box center [338, 163] width 676 height 327
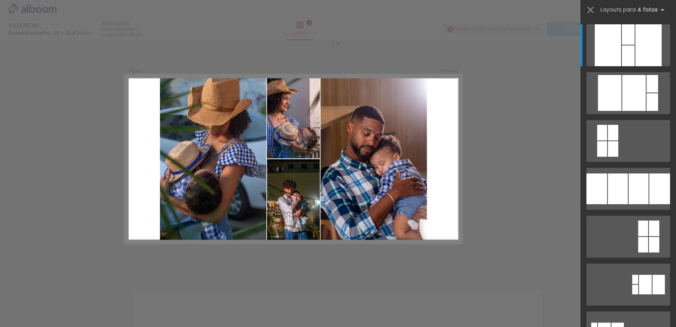
scroll to position [0, 2086]
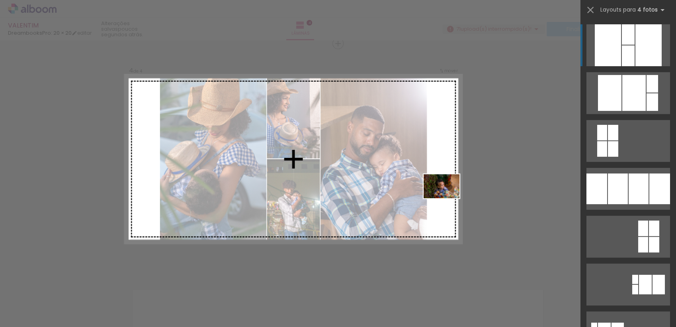
drag, startPoint x: 451, startPoint y: 305, endPoint x: 448, endPoint y: 195, distance: 110.8
click at [448, 195] on quentale-workspace at bounding box center [338, 163] width 676 height 327
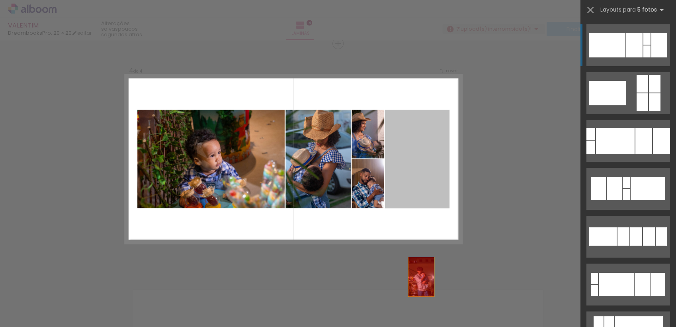
drag, startPoint x: 431, startPoint y: 168, endPoint x: 412, endPoint y: 322, distance: 154.5
click at [412, 322] on quentale-workspace at bounding box center [338, 163] width 676 height 327
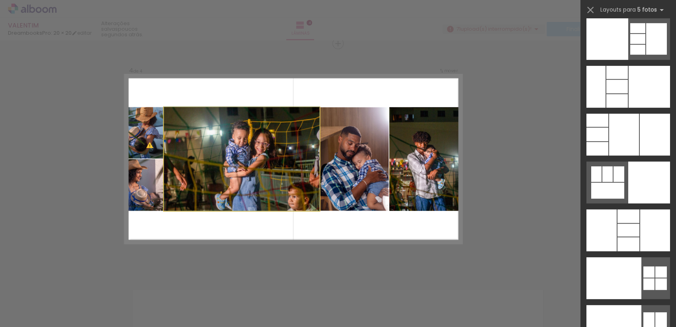
scroll to position [96, 0]
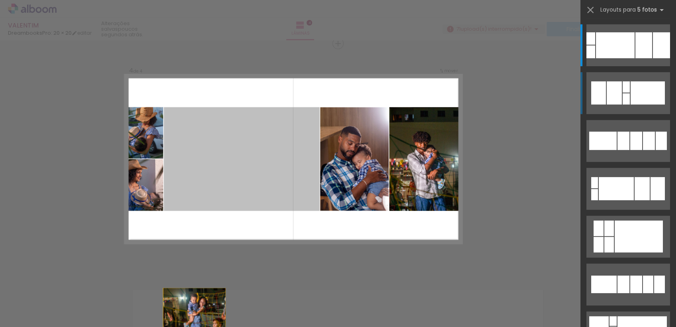
drag, startPoint x: 241, startPoint y: 169, endPoint x: 179, endPoint y: 345, distance: 186.8
click at [179, 326] on html "link( href="../../bower_components/polymer/polymer.html" rel="import" ) picture…" at bounding box center [338, 163] width 676 height 327
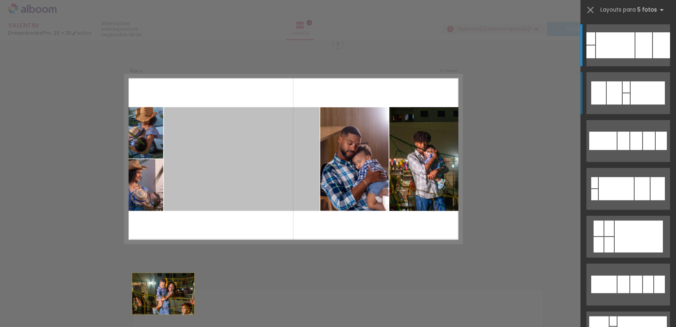
drag, startPoint x: 236, startPoint y: 153, endPoint x: 139, endPoint y: 325, distance: 197.5
click at [139, 326] on html "link( href="../../bower_components/polymer/polymer.html" rel="import" ) picture…" at bounding box center [338, 163] width 676 height 327
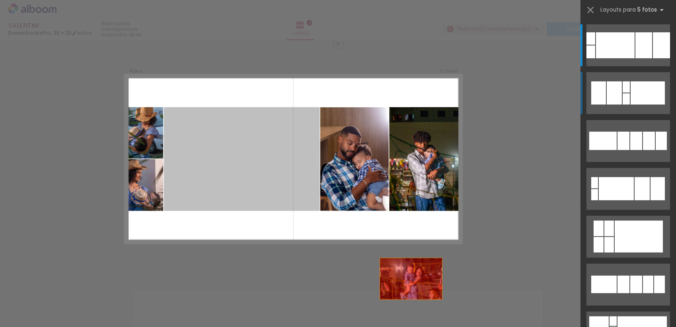
drag, startPoint x: 191, startPoint y: 142, endPoint x: 450, endPoint y: 307, distance: 307.8
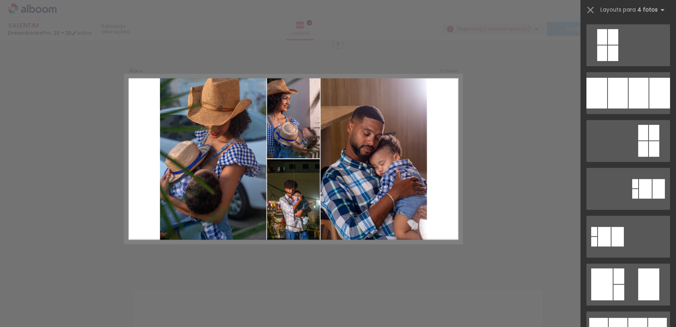
scroll to position [0, 0]
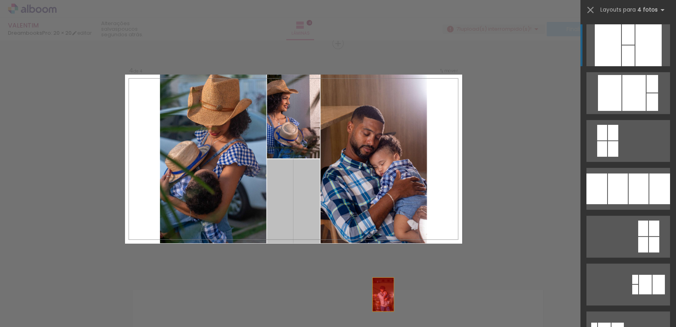
drag, startPoint x: 300, startPoint y: 187, endPoint x: 402, endPoint y: 317, distance: 165.3
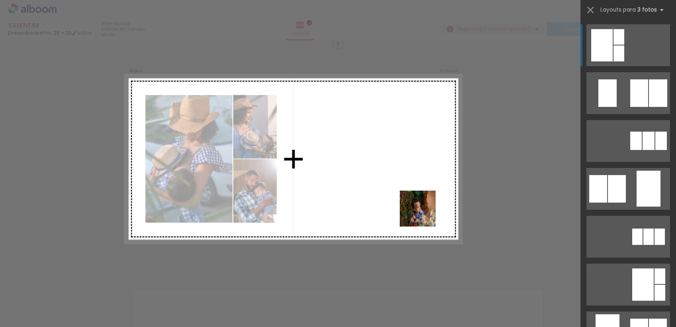
drag, startPoint x: 452, startPoint y: 308, endPoint x: 421, endPoint y: 207, distance: 106.1
click at [421, 207] on quentale-workspace at bounding box center [338, 163] width 676 height 327
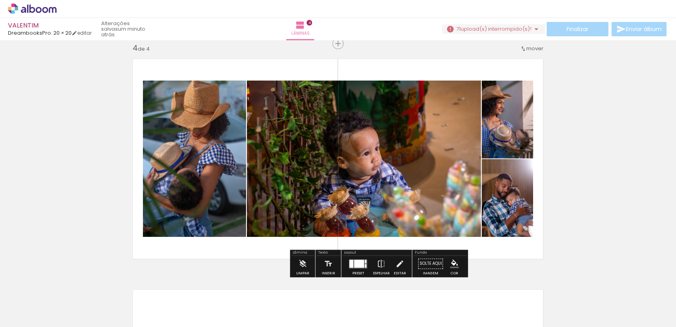
click at [356, 265] on div at bounding box center [359, 263] width 10 height 8
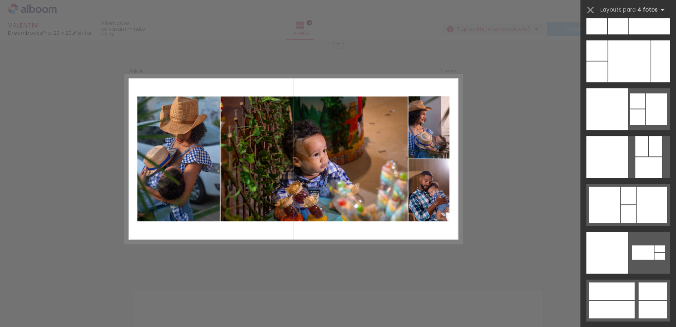
scroll to position [16040, 0]
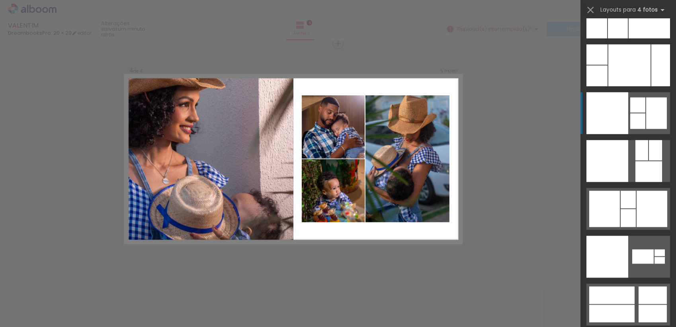
click at [638, 99] on div at bounding box center [638, 104] width 15 height 15
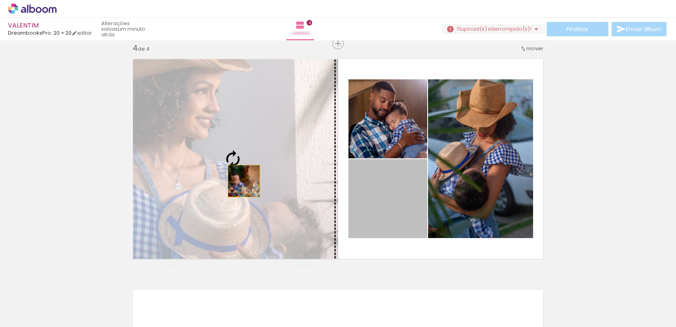
drag, startPoint x: 400, startPoint y: 197, endPoint x: 239, endPoint y: 180, distance: 162.2
click at [0, 0] on slot at bounding box center [0, 0] width 0 height 0
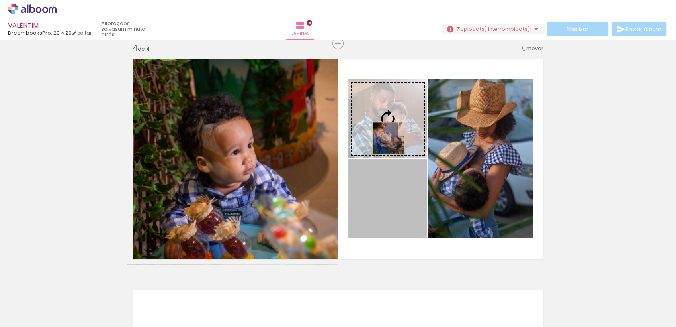
drag, startPoint x: 385, startPoint y: 146, endPoint x: 386, endPoint y: 135, distance: 11.2
click at [0, 0] on slot at bounding box center [0, 0] width 0 height 0
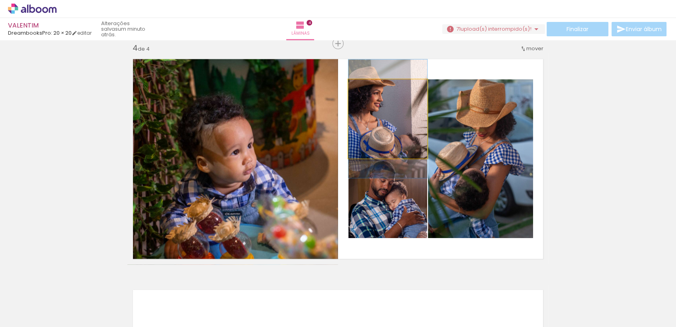
click at [373, 129] on quentale-photo at bounding box center [388, 118] width 79 height 79
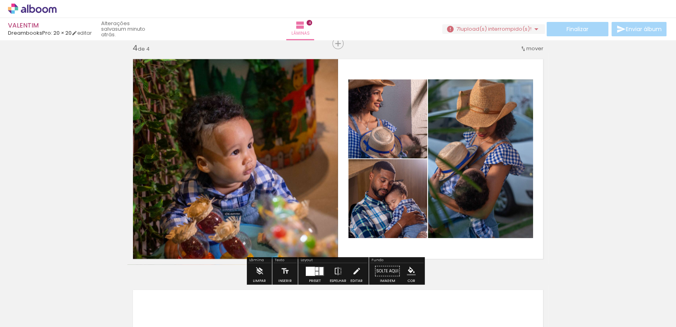
click at [320, 272] on div at bounding box center [321, 270] width 4 height 8
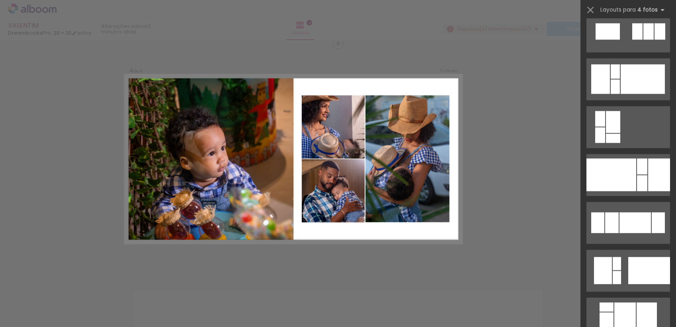
scroll to position [1228, 0]
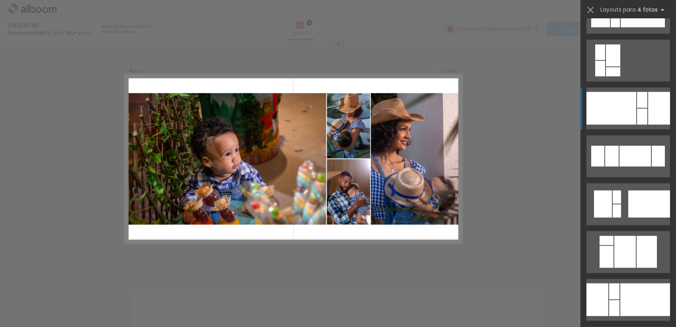
click at [650, 112] on div at bounding box center [659, 108] width 22 height 33
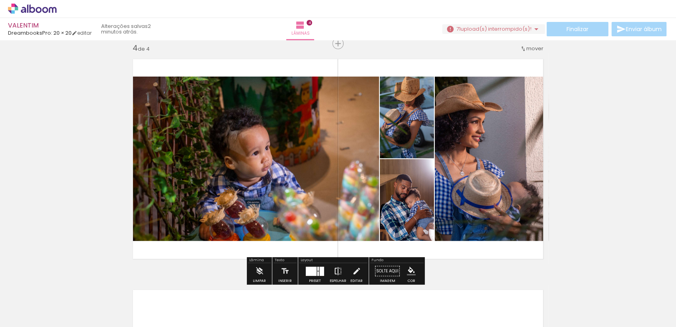
click at [337, 273] on iron-icon at bounding box center [338, 271] width 9 height 16
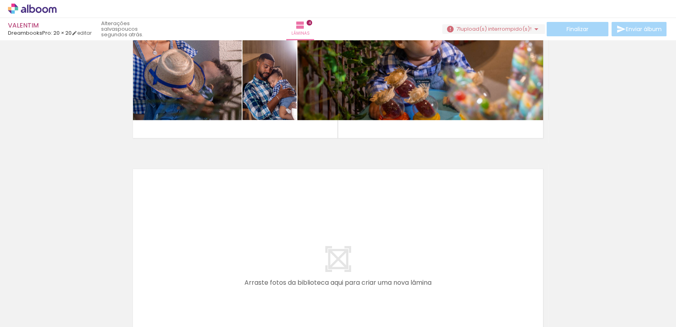
scroll to position [0, 0]
click at [30, 306] on div at bounding box center [25, 306] width 37 height 1
click at [0, 0] on slot "Não utilizadas" at bounding box center [0, 0] width 0 height 0
type input "Não utilizadas"
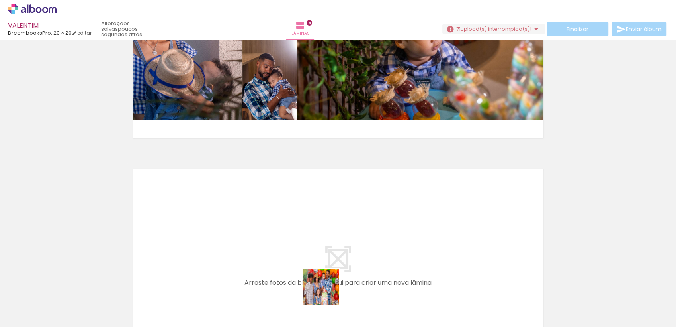
drag, startPoint x: 325, startPoint y: 305, endPoint x: 328, endPoint y: 265, distance: 39.5
click at [328, 265] on quentale-workspace at bounding box center [338, 163] width 676 height 327
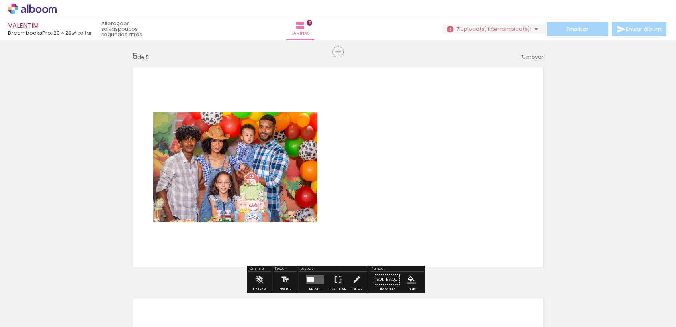
scroll to position [932, 0]
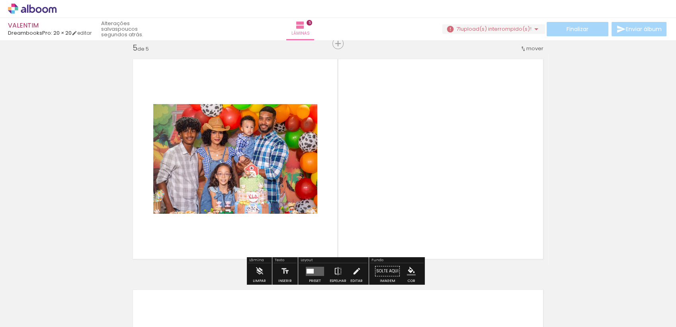
click at [312, 270] on quentale-layouter at bounding box center [315, 270] width 18 height 9
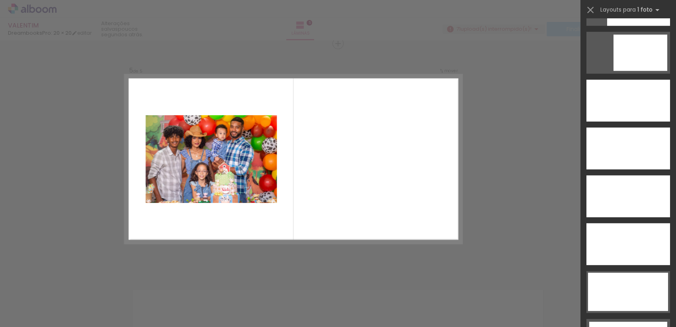
scroll to position [2232, 0]
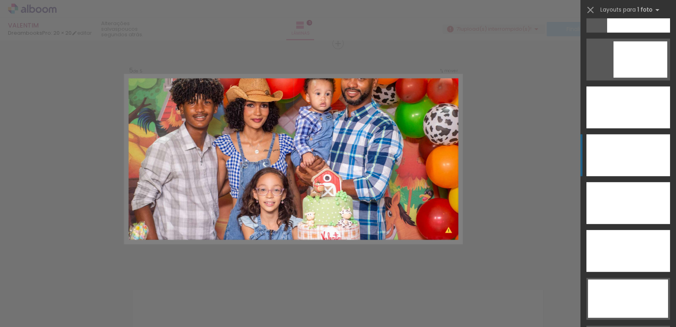
click at [631, 161] on div at bounding box center [629, 155] width 84 height 42
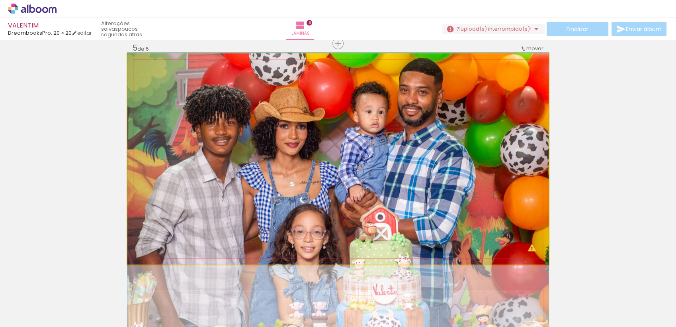
drag, startPoint x: 316, startPoint y: 149, endPoint x: 312, endPoint y: 183, distance: 34.5
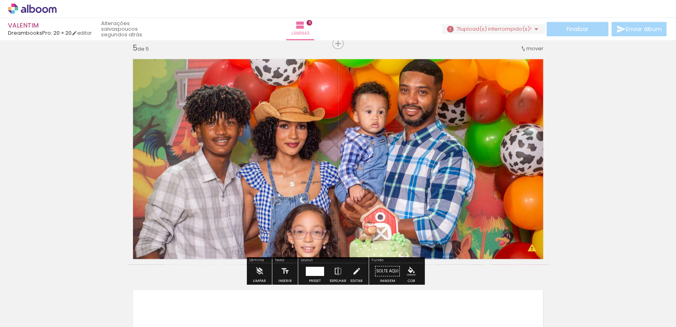
click at [312, 273] on div at bounding box center [315, 270] width 18 height 9
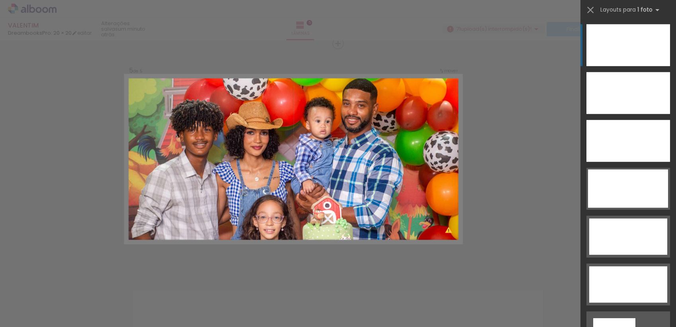
scroll to position [0, 0]
drag, startPoint x: 218, startPoint y: 306, endPoint x: 210, endPoint y: 186, distance: 120.6
click at [210, 186] on quentale-workspace at bounding box center [338, 163] width 676 height 327
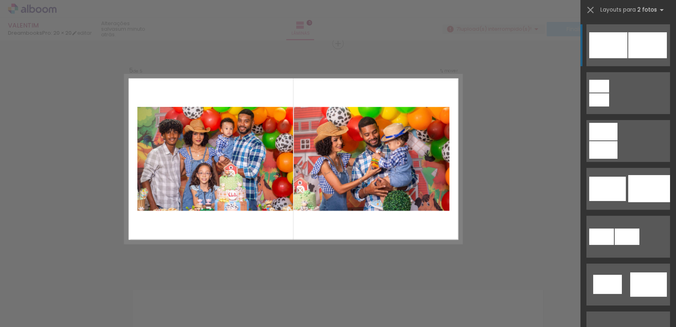
click at [226, 310] on div at bounding box center [213, 300] width 39 height 26
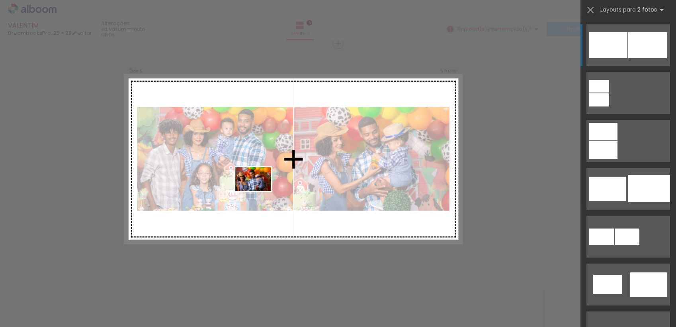
drag, startPoint x: 214, startPoint y: 305, endPoint x: 259, endPoint y: 191, distance: 122.5
click at [259, 191] on quentale-workspace at bounding box center [338, 163] width 676 height 327
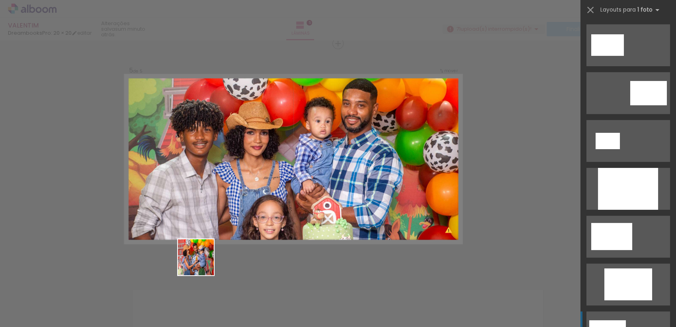
drag, startPoint x: 203, startPoint y: 308, endPoint x: 239, endPoint y: 279, distance: 46.2
click at [208, 186] on quentale-workspace at bounding box center [338, 163] width 676 height 327
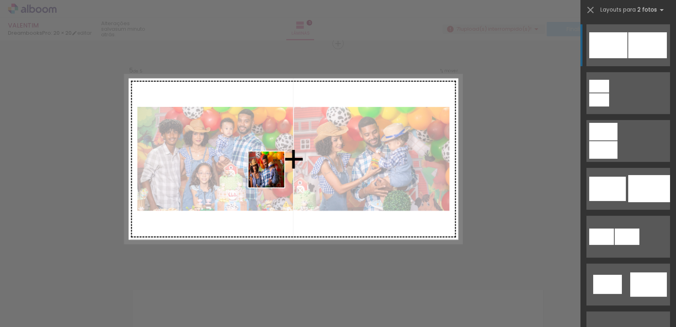
drag, startPoint x: 216, startPoint y: 309, endPoint x: 272, endPoint y: 175, distance: 145.5
click at [272, 175] on quentale-workspace at bounding box center [338, 163] width 676 height 327
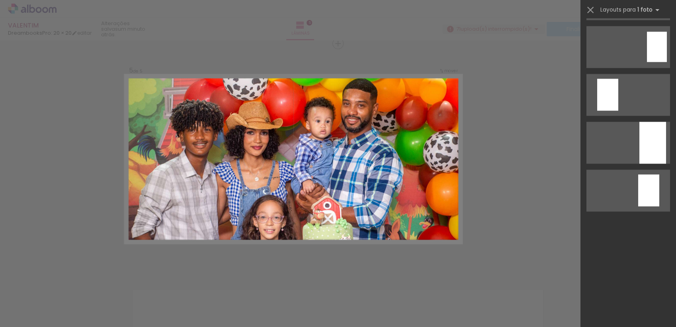
scroll to position [1079, 0]
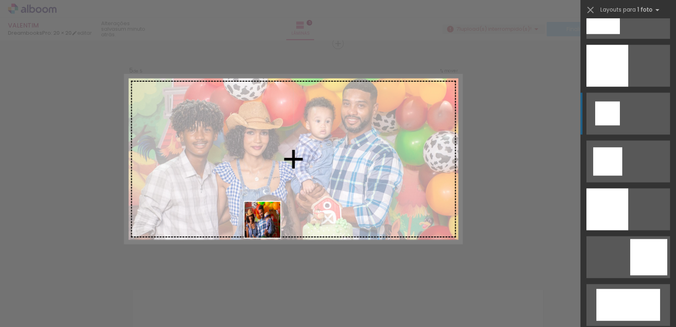
drag, startPoint x: 260, startPoint y: 247, endPoint x: 276, endPoint y: 215, distance: 35.8
click at [287, 198] on quentale-workspace at bounding box center [338, 163] width 676 height 327
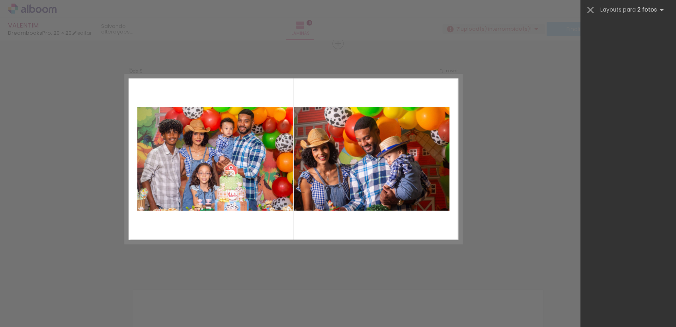
scroll to position [0, 0]
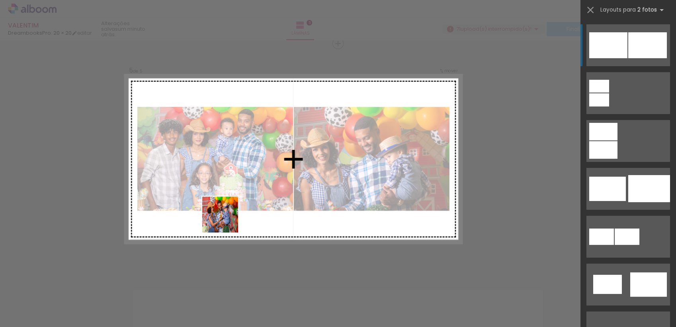
drag, startPoint x: 221, startPoint y: 257, endPoint x: 229, endPoint y: 218, distance: 40.4
click at [227, 215] on quentale-workspace at bounding box center [338, 163] width 676 height 327
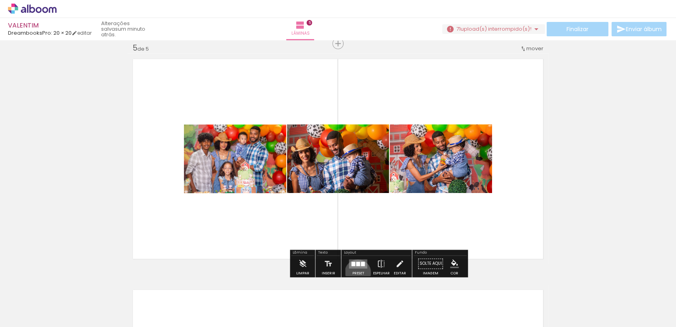
click at [356, 272] on div "Preset" at bounding box center [358, 273] width 12 height 4
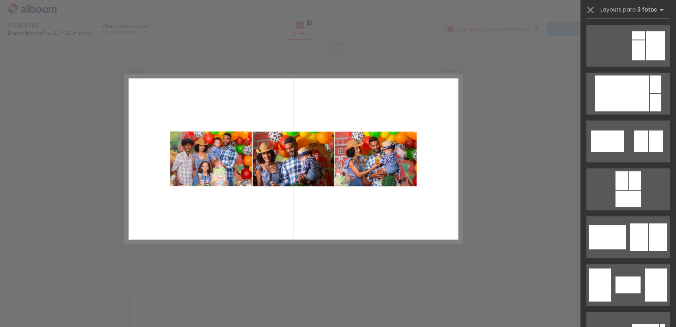
scroll to position [6799, 0]
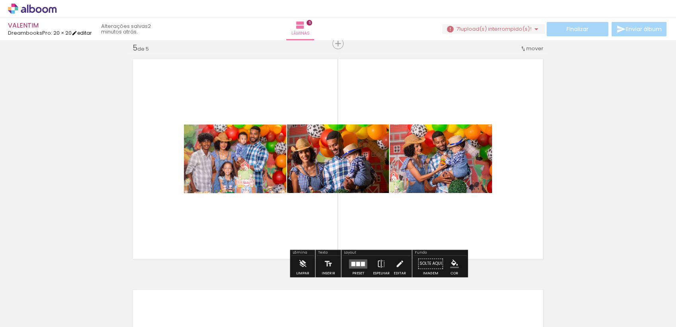
click at [77, 30] on iron-icon at bounding box center [75, 33] width 6 height 6
type input "1"
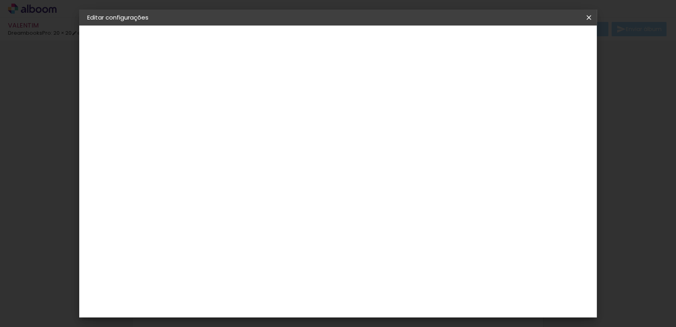
click at [123, 103] on paper-button "DreambooksPro" at bounding box center [130, 98] width 87 height 16
click at [323, 43] on paper-button "Voltar" at bounding box center [307, 42] width 32 height 14
drag, startPoint x: 590, startPoint y: 18, endPoint x: 383, endPoint y: 40, distance: 208.7
click at [590, 18] on iron-icon at bounding box center [589, 18] width 10 height 8
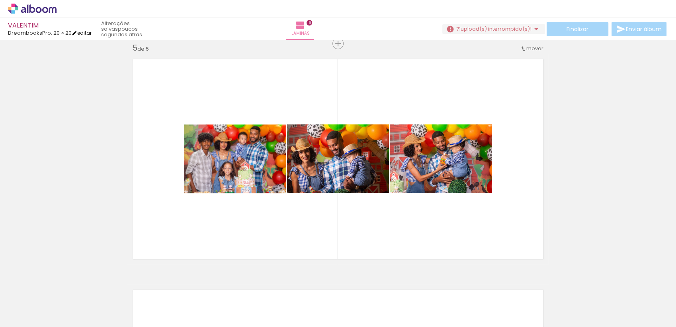
click at [82, 32] on link "editar" at bounding box center [82, 32] width 20 height 7
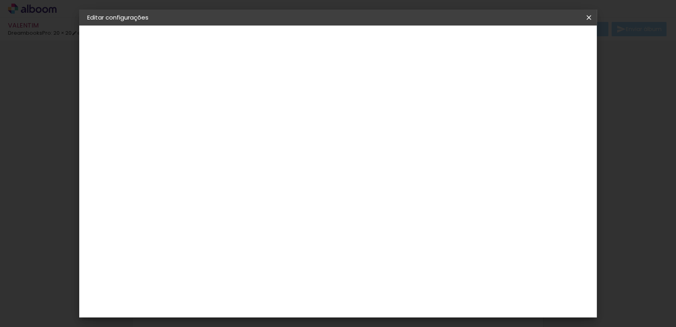
click at [117, 121] on paper-button "20 × 20 20 × 40 cm" at bounding box center [130, 116] width 87 height 16
click at [261, 138] on paper-input-container "Linha" at bounding box center [238, 139] width 46 height 20
click at [356, 134] on paper-item "Álbum" at bounding box center [389, 132] width 159 height 16
type input "Álbum"
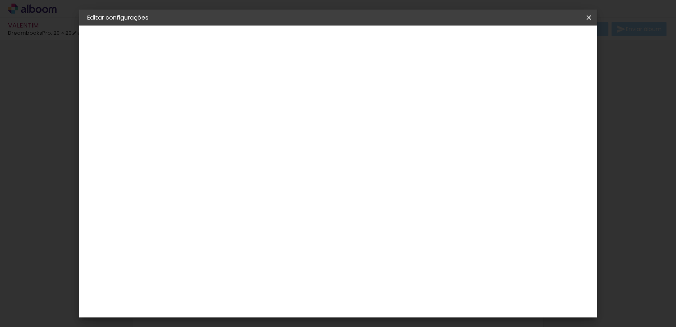
click at [301, 284] on span "25 × 25 cm" at bounding box center [285, 292] width 29 height 16
click at [0, 0] on slot "Avançar" at bounding box center [0, 0] width 0 height 0
click at [536, 46] on paper-button "Salvar configurações" at bounding box center [509, 42] width 75 height 14
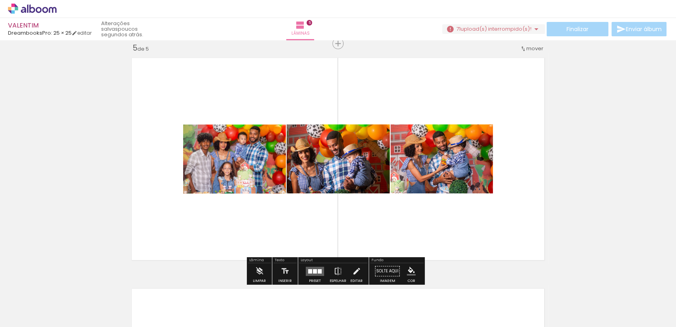
click at [319, 269] on div at bounding box center [320, 270] width 4 height 4
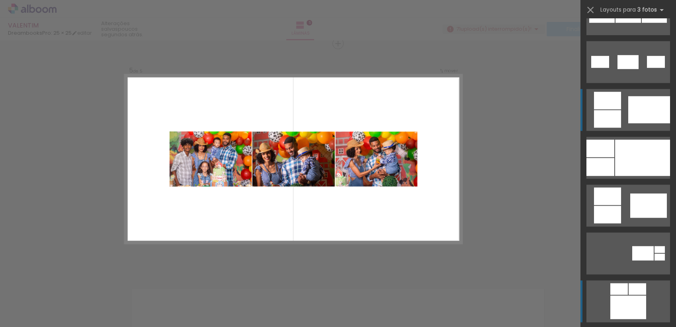
scroll to position [522, 0]
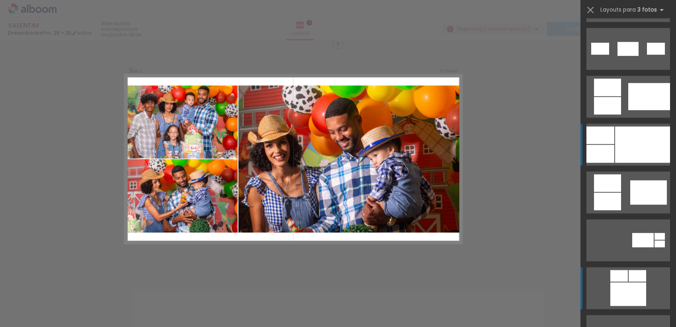
click at [655, 139] on div at bounding box center [642, 144] width 55 height 36
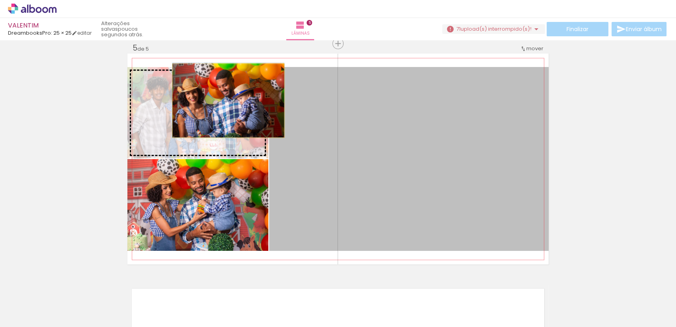
drag, startPoint x: 443, startPoint y: 128, endPoint x: 224, endPoint y: 100, distance: 220.4
click at [0, 0] on slot at bounding box center [0, 0] width 0 height 0
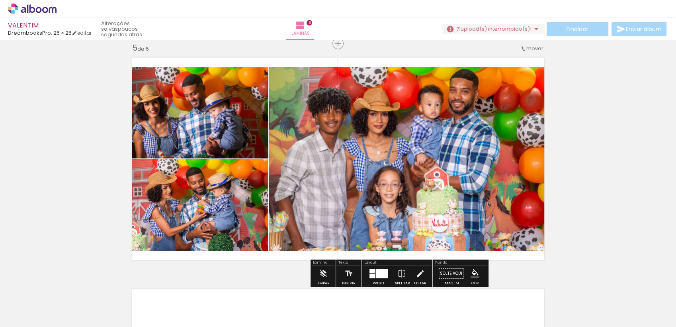
click at [378, 274] on div at bounding box center [382, 272] width 12 height 9
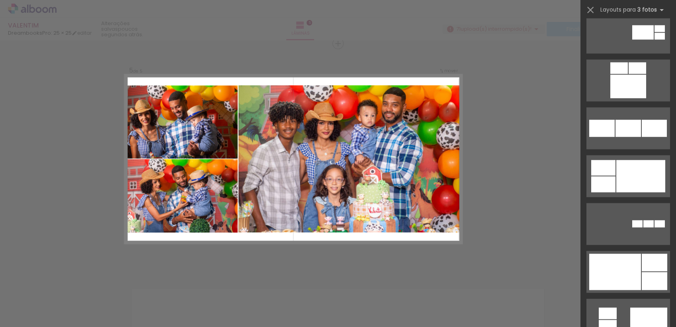
scroll to position [756, 0]
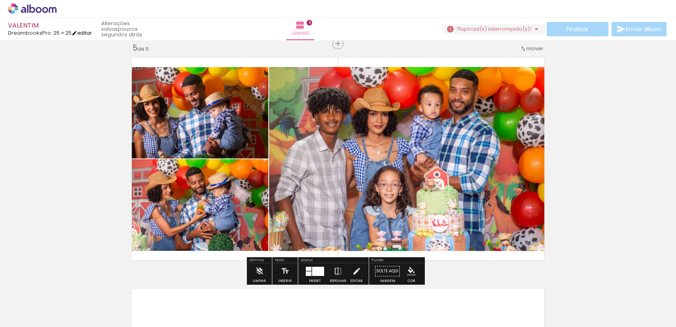
click at [77, 32] on iron-icon at bounding box center [75, 33] width 6 height 6
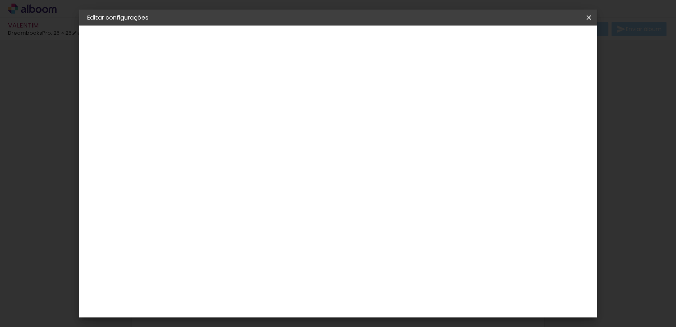
click at [124, 112] on paper-button "25 × 25 25 × 50 cm" at bounding box center [130, 116] width 87 height 16
click at [249, 133] on input "text" at bounding box center [232, 139] width 31 height 12
click at [358, 139] on paper-item "Álbum" at bounding box center [389, 132] width 159 height 16
type input "Álbum"
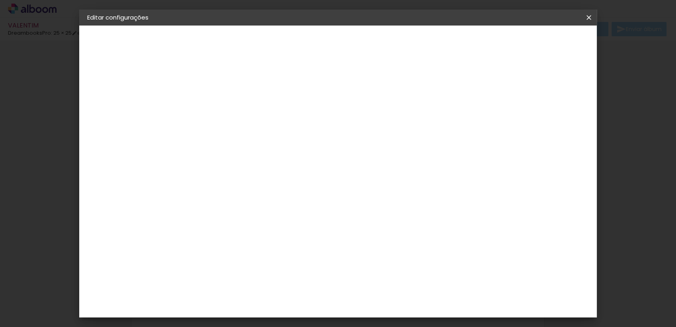
click at [117, 100] on div "DreambooksPro" at bounding box center [126, 99] width 44 height 6
click at [236, 181] on div "3ZERO5" at bounding box center [224, 180] width 24 height 6
click at [236, 177] on div "3ZERO5" at bounding box center [224, 180] width 24 height 6
click at [0, 0] on slot "Avançar" at bounding box center [0, 0] width 0 height 0
click at [249, 136] on input "text" at bounding box center [232, 139] width 31 height 12
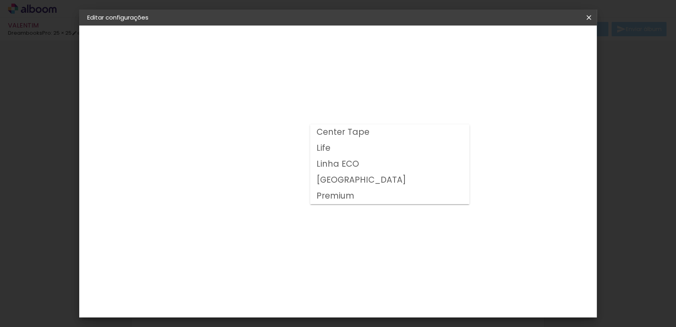
click at [262, 93] on div "Opções disponíveis Center Tape Life Linha ECO Milano Premium Tamanho Escolha o …" at bounding box center [238, 59] width 110 height 68
click at [119, 102] on paper-button "3ZERO5" at bounding box center [130, 98] width 87 height 16
click at [239, 211] on div "Book Imagem" at bounding box center [225, 217] width 26 height 13
click at [0, 0] on slot "Avançar" at bounding box center [0, 0] width 0 height 0
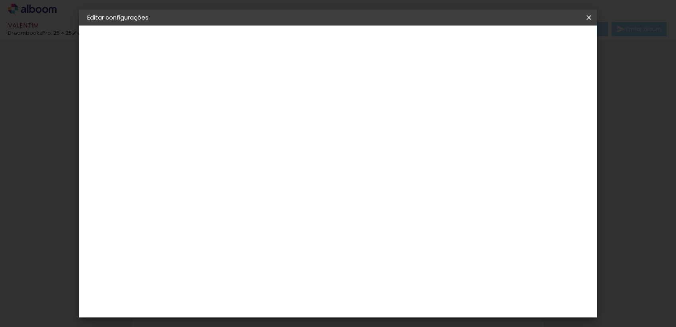
click at [271, 171] on span "20 × 25" at bounding box center [252, 181] width 37 height 21
click at [0, 0] on slot "Avançar" at bounding box center [0, 0] width 0 height 0
click at [539, 40] on span "Salvar configurações" at bounding box center [509, 42] width 59 height 6
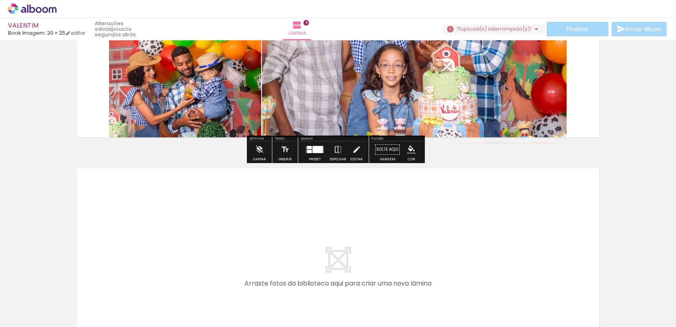
scroll to position [1072, 0]
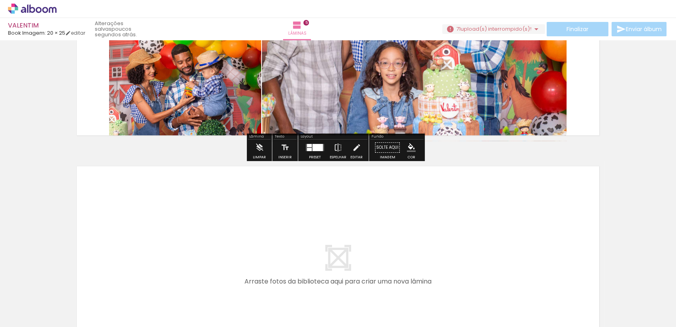
click at [307, 148] on div at bounding box center [309, 149] width 5 height 3
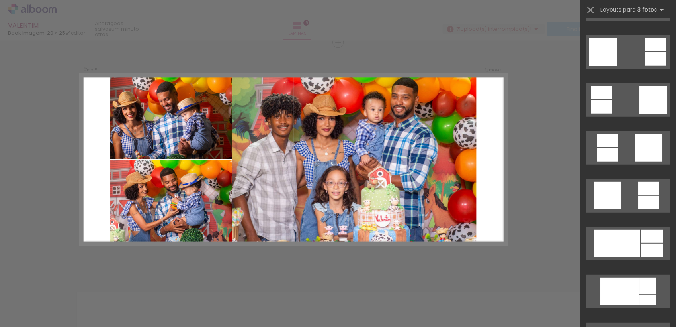
scroll to position [1909, 0]
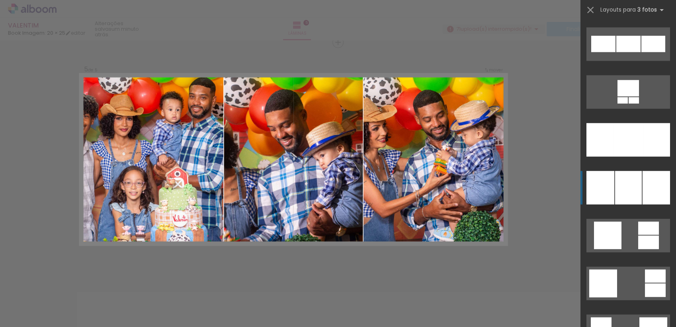
drag, startPoint x: 630, startPoint y: 195, endPoint x: 618, endPoint y: 201, distance: 13.7
click at [630, 196] on div at bounding box center [628, 187] width 27 height 33
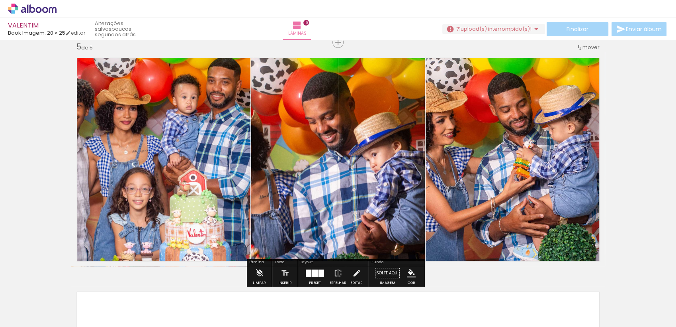
click at [312, 274] on div at bounding box center [315, 272] width 6 height 7
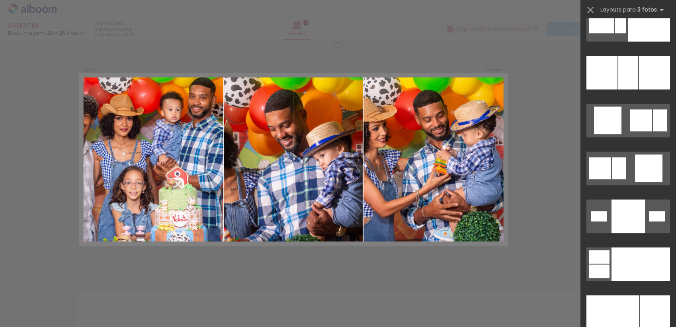
scroll to position [7432, 0]
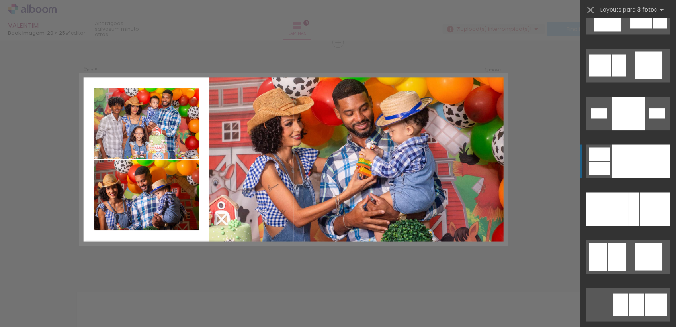
click at [648, 163] on div at bounding box center [641, 160] width 59 height 33
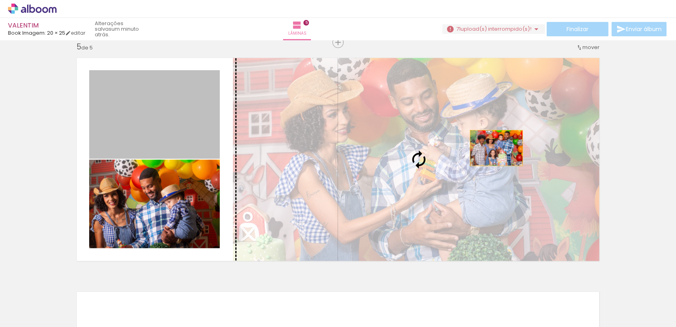
drag, startPoint x: 180, startPoint y: 131, endPoint x: 500, endPoint y: 147, distance: 320.7
click at [0, 0] on slot at bounding box center [0, 0] width 0 height 0
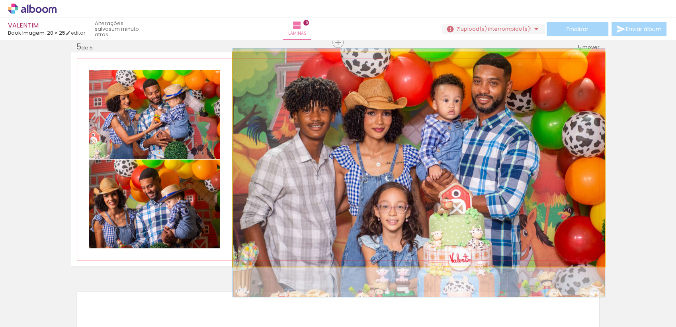
drag, startPoint x: 484, startPoint y: 145, endPoint x: 490, endPoint y: 159, distance: 14.3
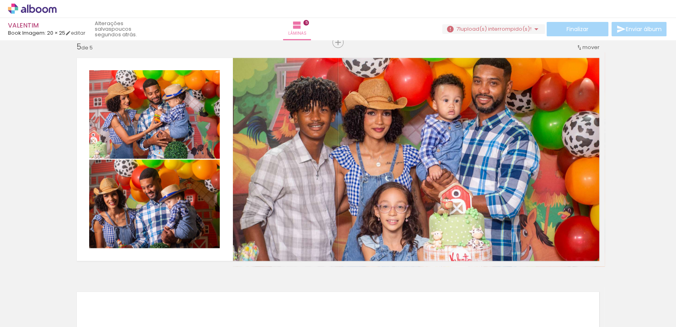
scroll to position [0, 6]
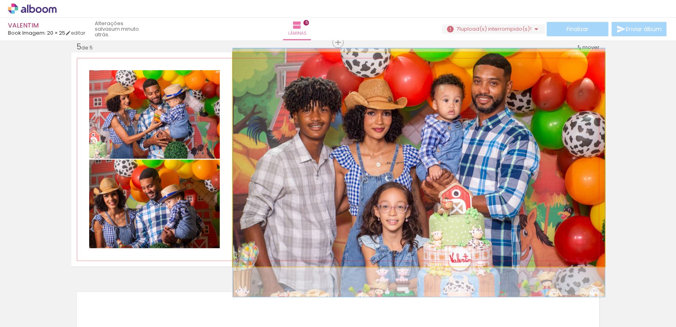
click at [493, 129] on quentale-photo at bounding box center [419, 159] width 372 height 214
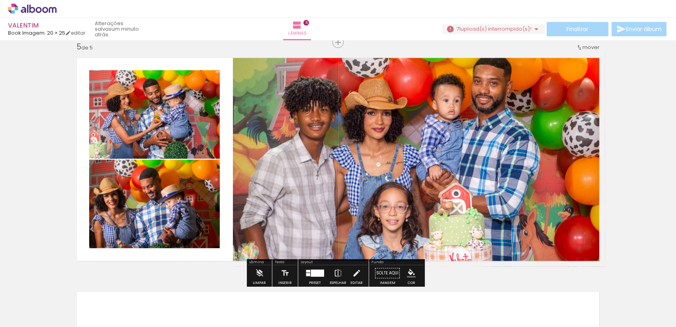
click at [314, 277] on quentale-thumb at bounding box center [296, 300] width 45 height 46
click at [311, 267] on div at bounding box center [315, 273] width 22 height 16
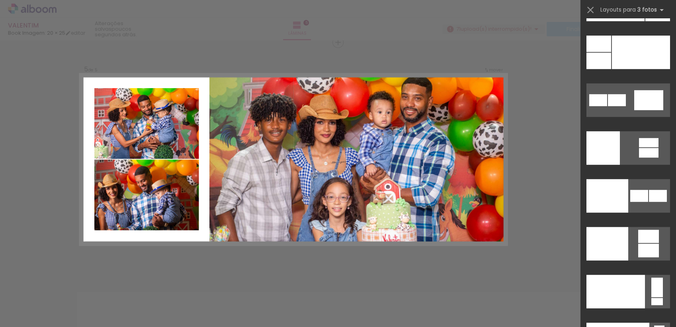
scroll to position [9262, 0]
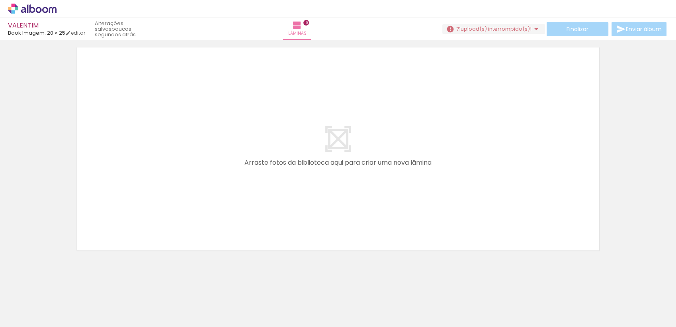
scroll to position [1197, 0]
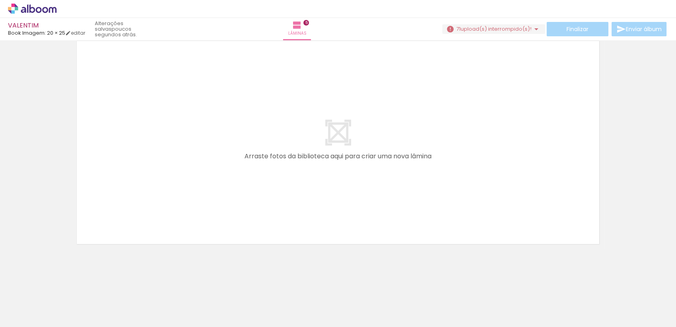
click at [117, 308] on div at bounding box center [117, 300] width 39 height 26
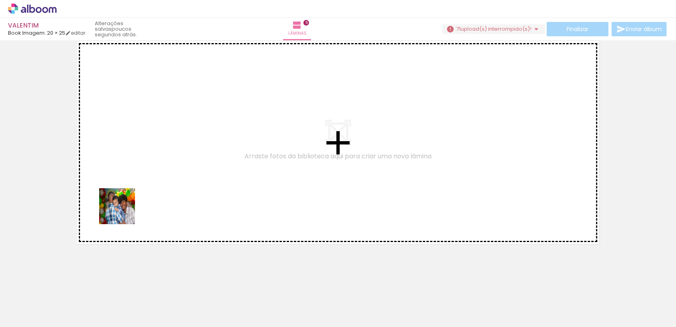
drag, startPoint x: 117, startPoint y: 308, endPoint x: 123, endPoint y: 209, distance: 99.0
click at [123, 209] on quentale-workspace at bounding box center [338, 163] width 676 height 327
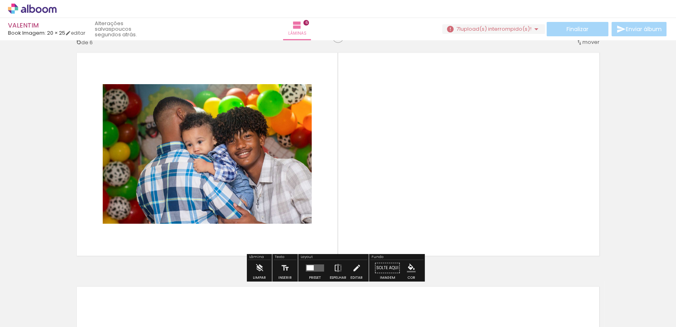
scroll to position [1181, 0]
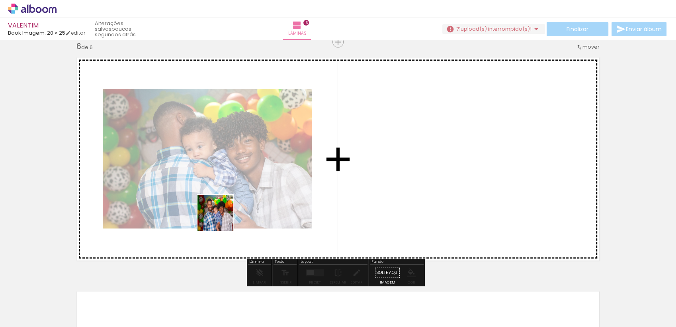
drag, startPoint x: 138, startPoint y: 302, endPoint x: 221, endPoint y: 219, distance: 117.4
click at [221, 219] on quentale-workspace at bounding box center [338, 163] width 676 height 327
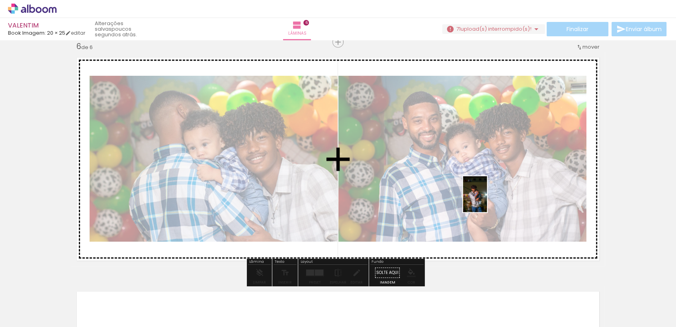
drag, startPoint x: 524, startPoint y: 307, endPoint x: 487, endPoint y: 200, distance: 113.1
click at [487, 200] on quentale-workspace at bounding box center [338, 163] width 676 height 327
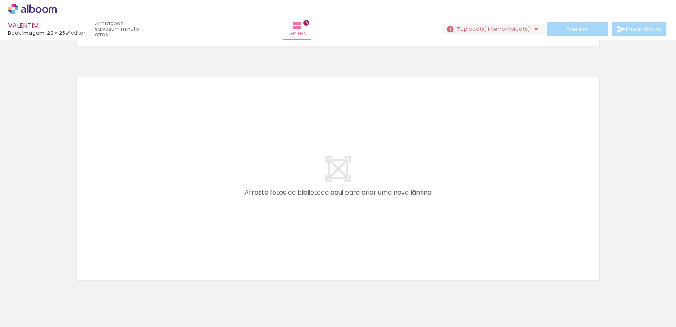
scroll to position [0, 1508]
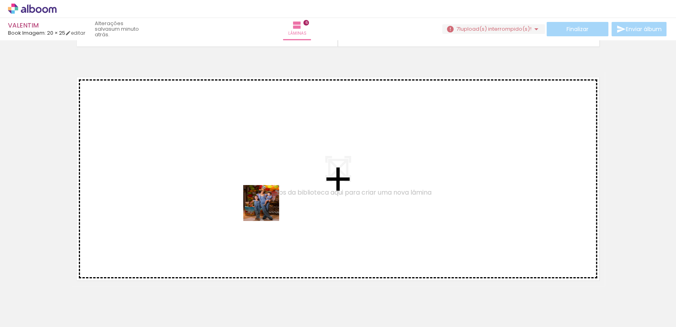
drag, startPoint x: 273, startPoint y: 307, endPoint x: 267, endPoint y: 209, distance: 98.5
click at [267, 209] on quentale-workspace at bounding box center [338, 163] width 676 height 327
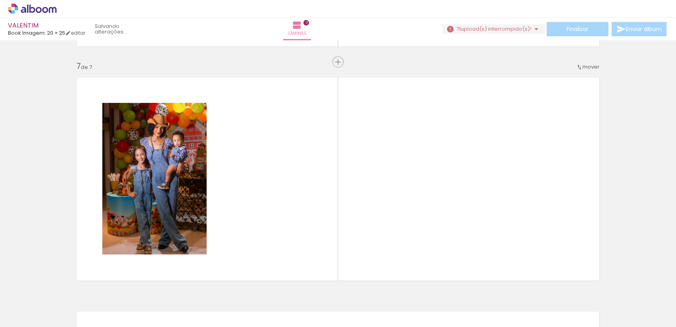
scroll to position [1414, 0]
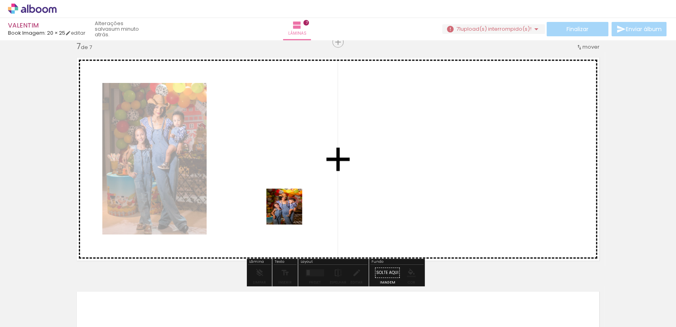
drag, startPoint x: 275, startPoint y: 294, endPoint x: 290, endPoint y: 208, distance: 87.8
click at [290, 208] on quentale-workspace at bounding box center [338, 163] width 676 height 327
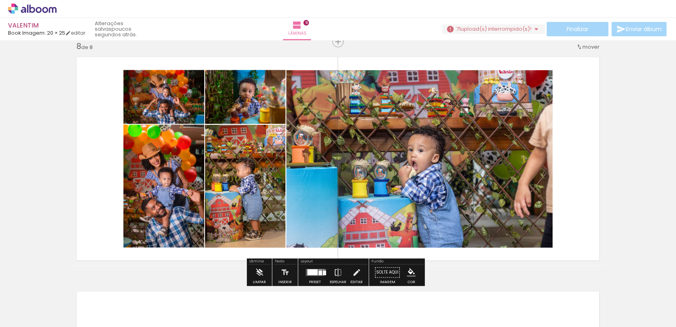
scroll to position [0, 276]
click at [313, 273] on div at bounding box center [312, 272] width 10 height 6
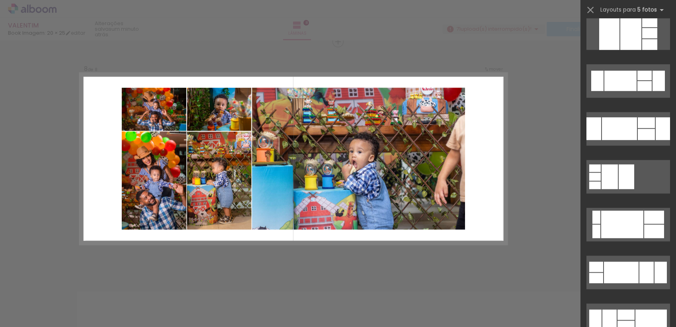
scroll to position [719, 0]
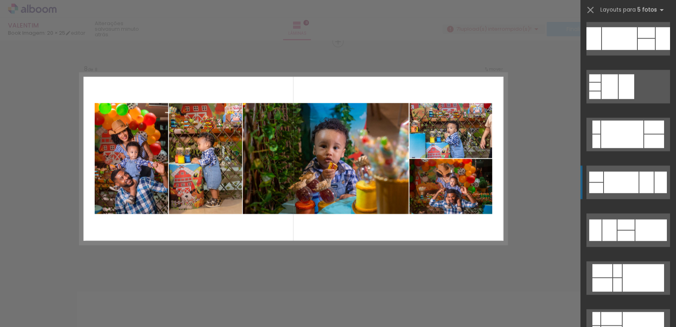
click at [636, 194] on quentale-layouter at bounding box center [629, 181] width 84 height 33
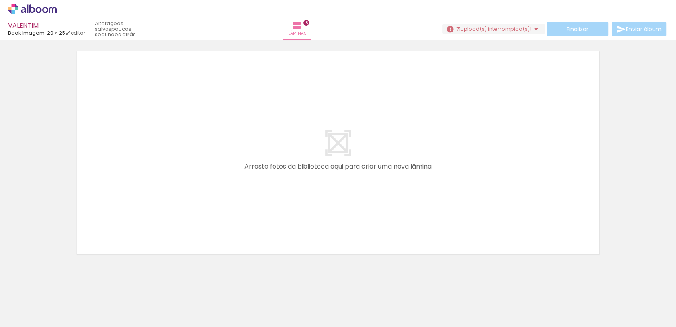
scroll to position [0, 443]
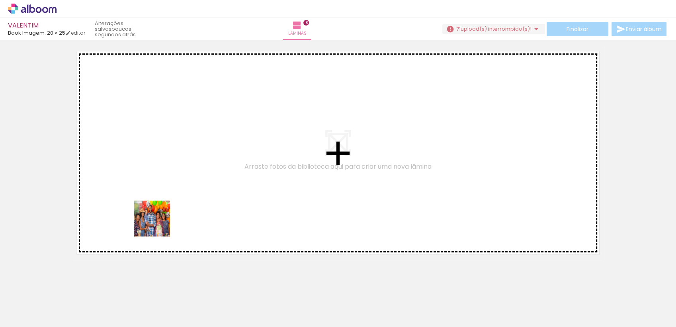
drag, startPoint x: 176, startPoint y: 308, endPoint x: 158, endPoint y: 224, distance: 85.5
click at [158, 224] on quentale-workspace at bounding box center [338, 163] width 676 height 327
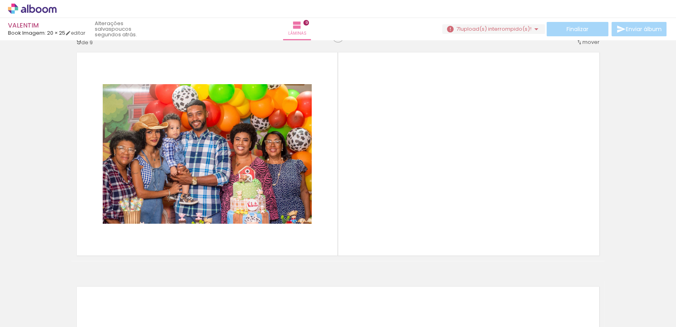
scroll to position [1882, 0]
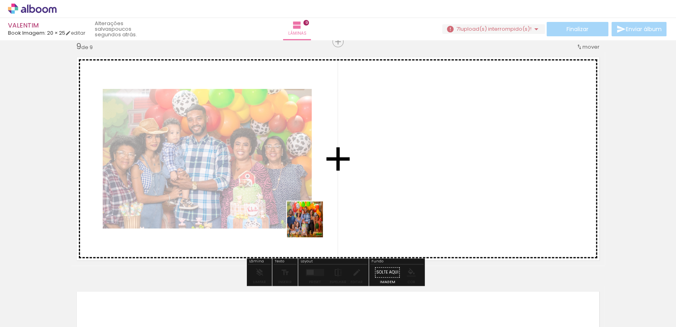
drag, startPoint x: 172, startPoint y: 304, endPoint x: 343, endPoint y: 202, distance: 199.0
click at [343, 202] on quentale-workspace at bounding box center [338, 163] width 676 height 327
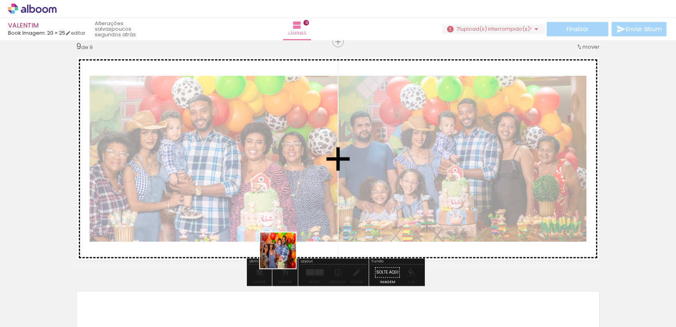
drag, startPoint x: 355, startPoint y: 307, endPoint x: 268, endPoint y: 238, distance: 111.4
click at [261, 237] on quentale-workspace at bounding box center [338, 163] width 676 height 327
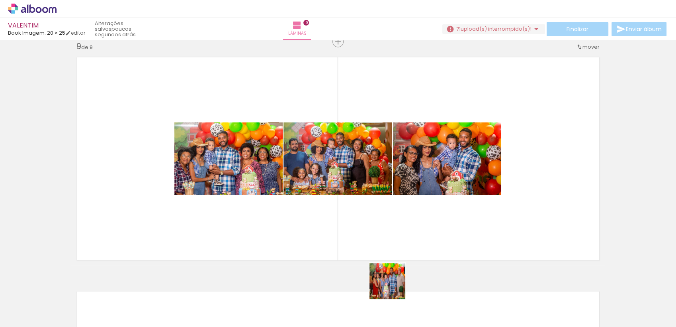
drag, startPoint x: 407, startPoint y: 312, endPoint x: 354, endPoint y: 223, distance: 103.8
click at [354, 223] on quentale-workspace at bounding box center [338, 163] width 676 height 327
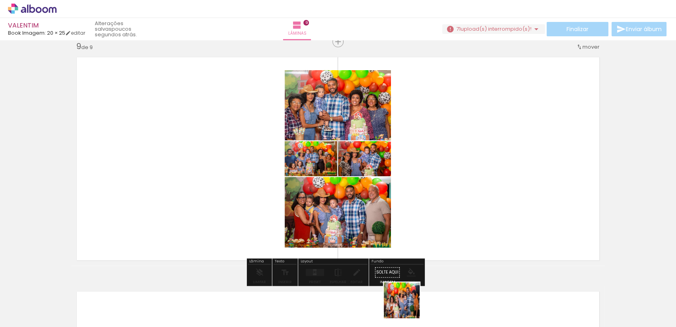
drag, startPoint x: 408, startPoint y: 306, endPoint x: 398, endPoint y: 271, distance: 36.1
click at [352, 229] on quentale-workspace at bounding box center [338, 163] width 676 height 327
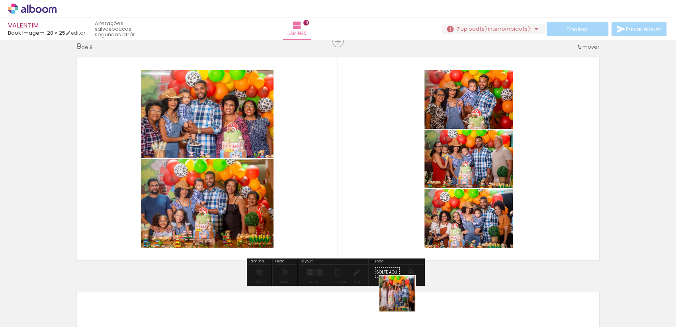
drag, startPoint x: 406, startPoint y: 302, endPoint x: 429, endPoint y: 272, distance: 37.6
click at [363, 233] on quentale-workspace at bounding box center [338, 163] width 676 height 327
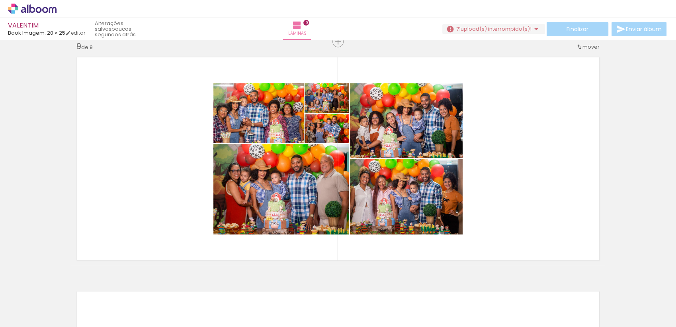
scroll to position [0, 445]
drag, startPoint x: 357, startPoint y: 305, endPoint x: 480, endPoint y: 215, distance: 152.7
click at [480, 215] on quentale-workspace at bounding box center [338, 163] width 676 height 327
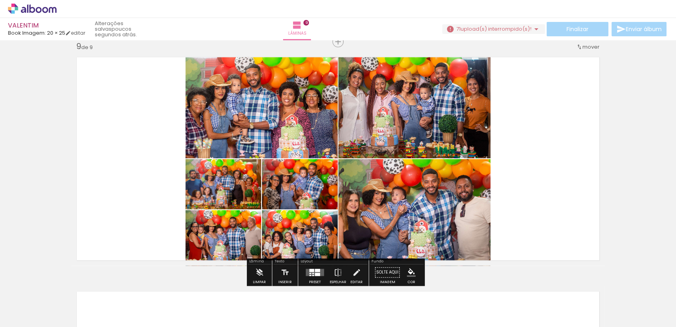
click at [315, 273] on div at bounding box center [317, 274] width 5 height 3
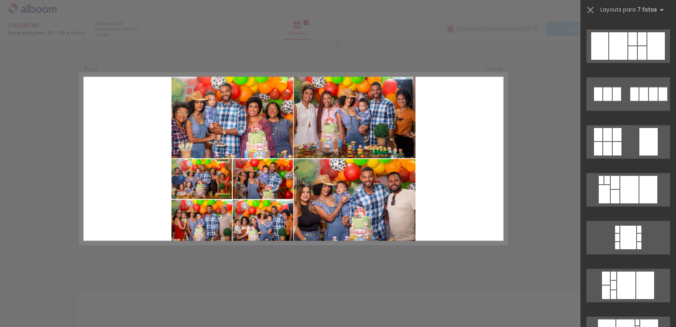
scroll to position [0, 663]
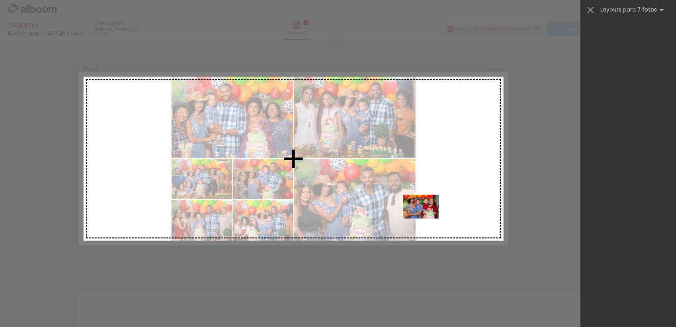
drag, startPoint x: 401, startPoint y: 302, endPoint x: 427, endPoint y: 218, distance: 87.8
click at [427, 218] on quentale-workspace at bounding box center [338, 163] width 676 height 327
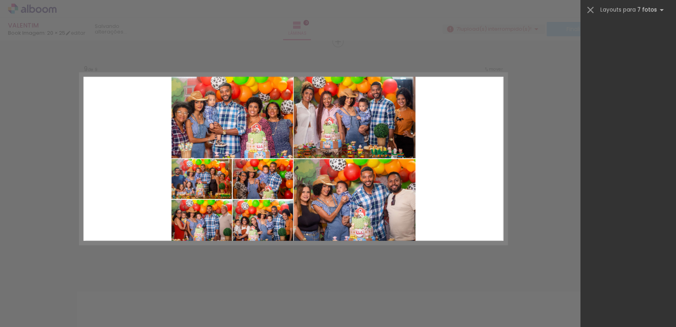
scroll to position [0, 0]
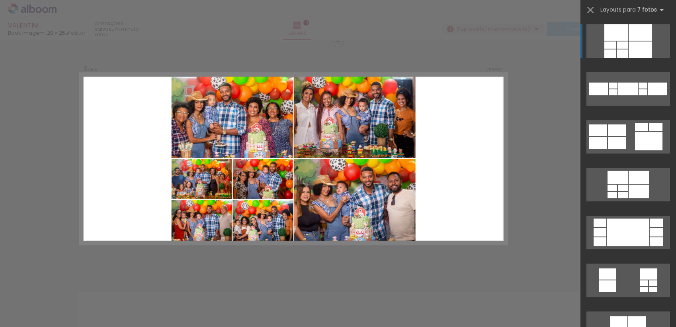
click at [647, 300] on div at bounding box center [629, 281] width 96 height 48
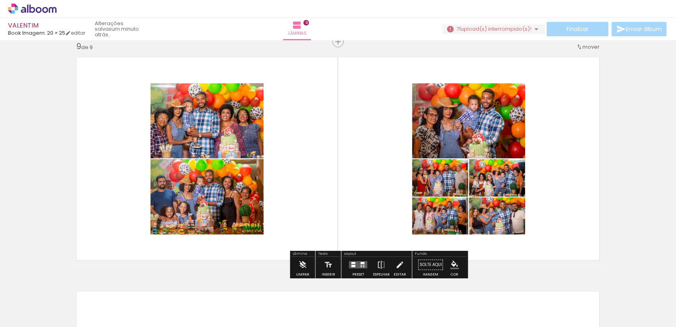
click at [351, 264] on div at bounding box center [353, 265] width 4 height 2
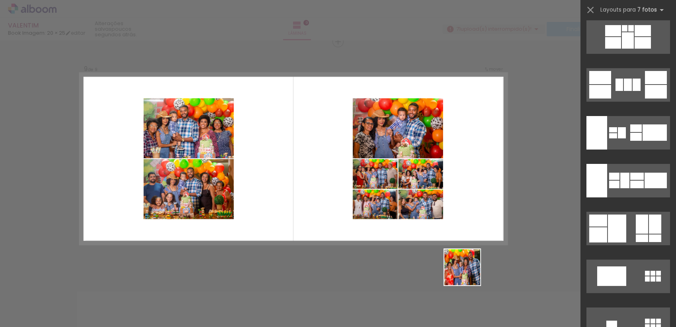
scroll to position [239, 0]
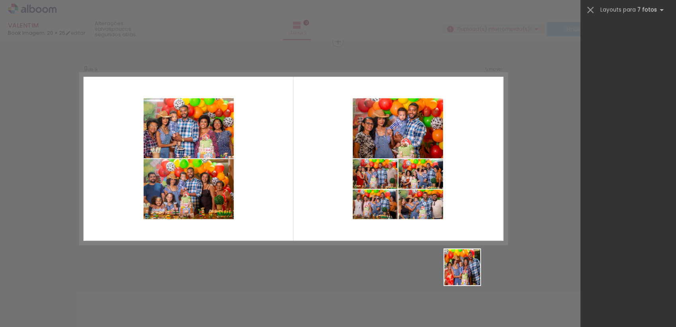
drag, startPoint x: 468, startPoint y: 273, endPoint x: 433, endPoint y: 221, distance: 62.2
click at [433, 221] on quentale-workspace at bounding box center [338, 163] width 676 height 327
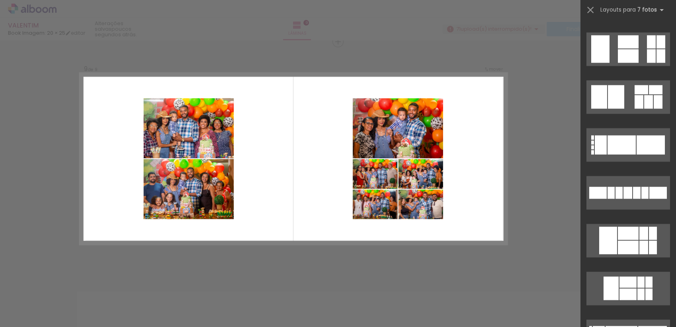
scroll to position [7351, 0]
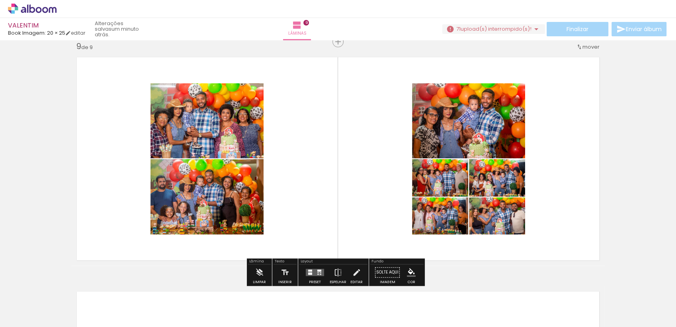
scroll to position [0, 663]
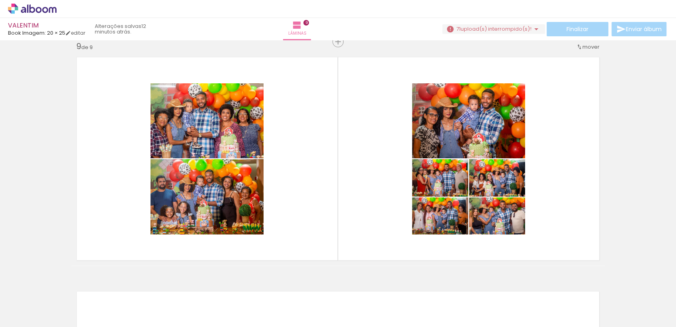
scroll to position [0, 663]
